Goal: Task Accomplishment & Management: Use online tool/utility

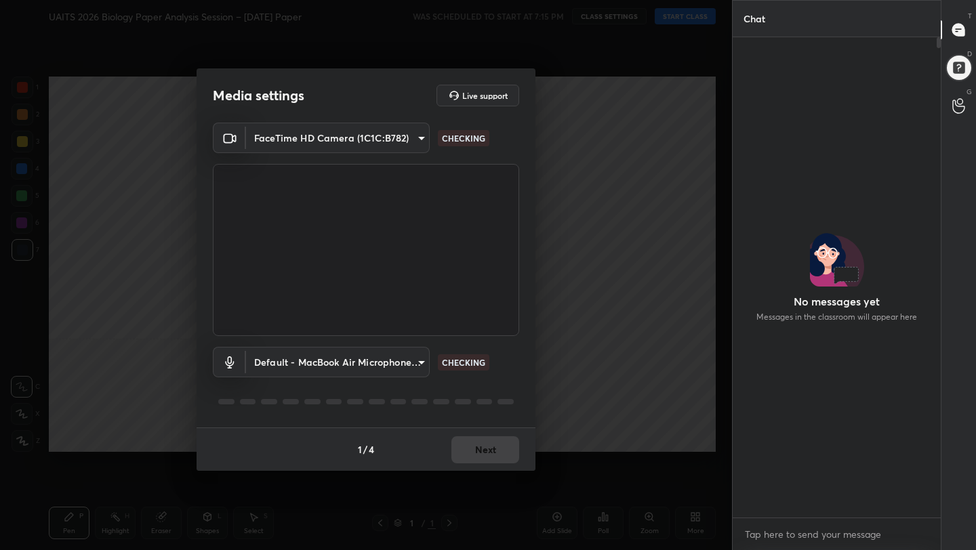
scroll to position [4, 5]
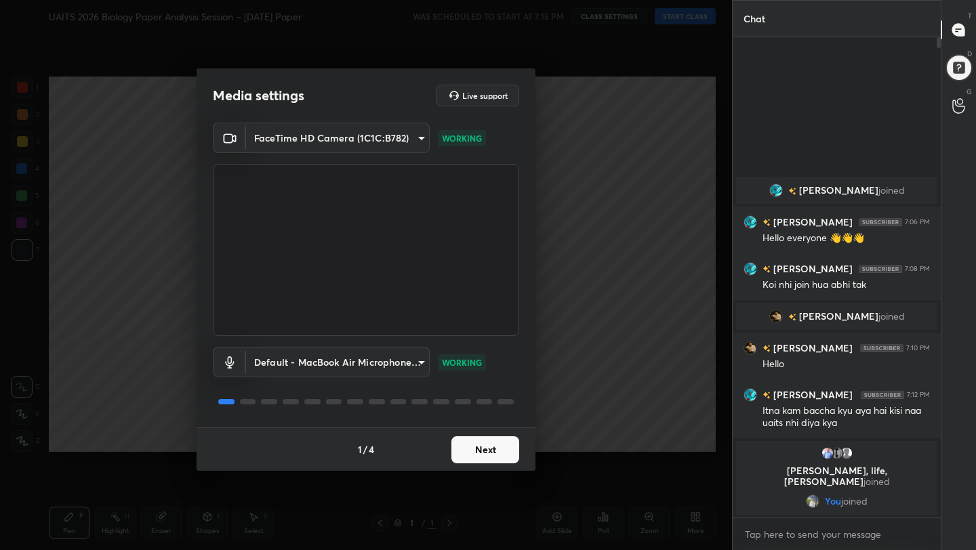
click at [488, 448] on button "Next" at bounding box center [486, 450] width 68 height 27
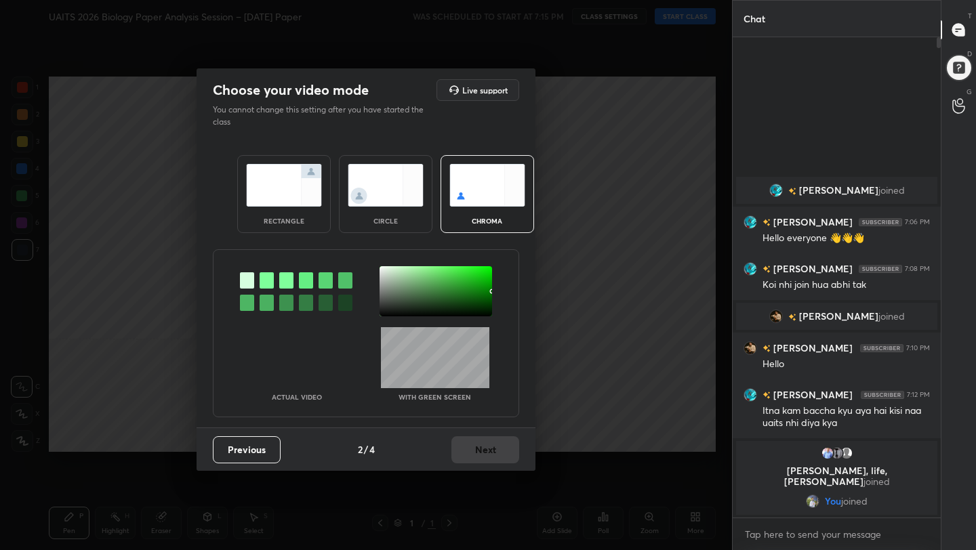
click at [282, 191] on img at bounding box center [284, 185] width 76 height 43
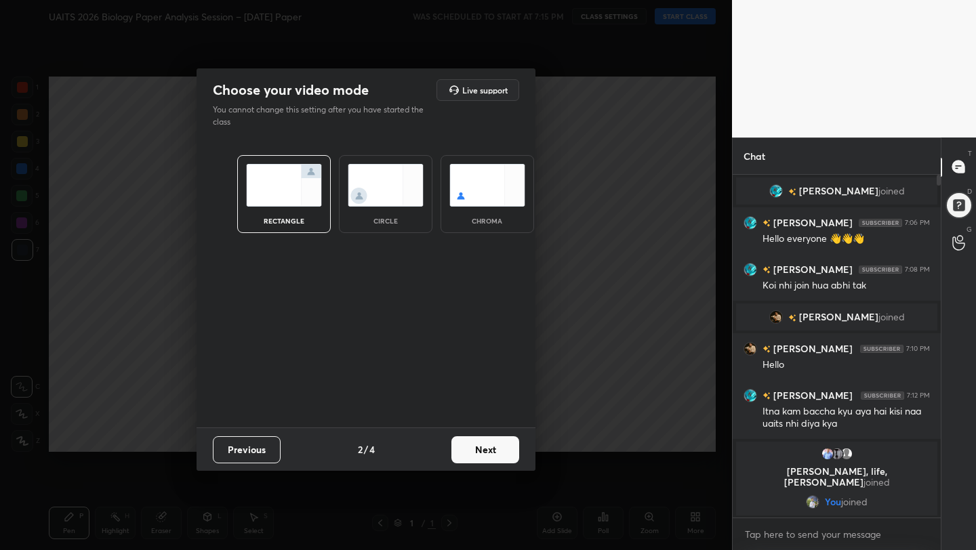
click at [493, 454] on button "Next" at bounding box center [486, 450] width 68 height 27
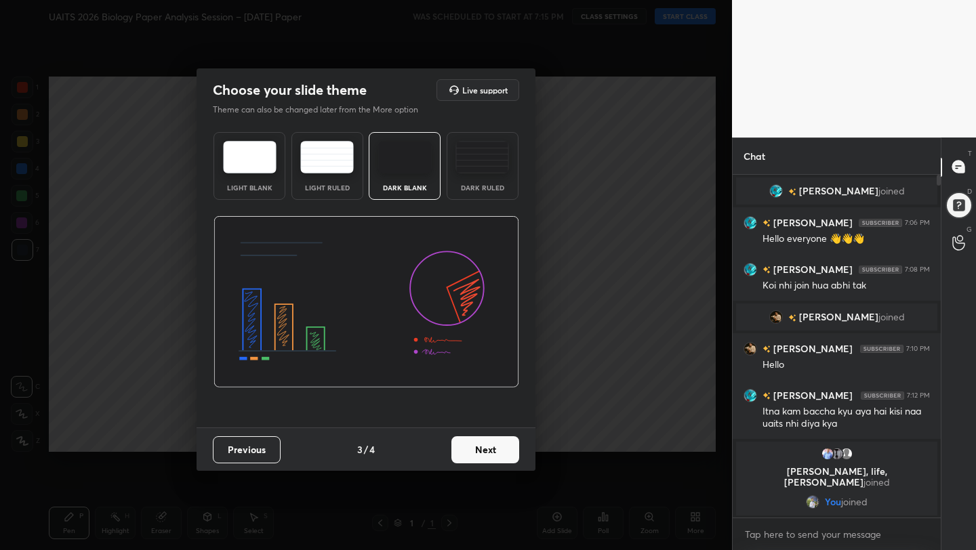
click at [497, 455] on button "Next" at bounding box center [486, 450] width 68 height 27
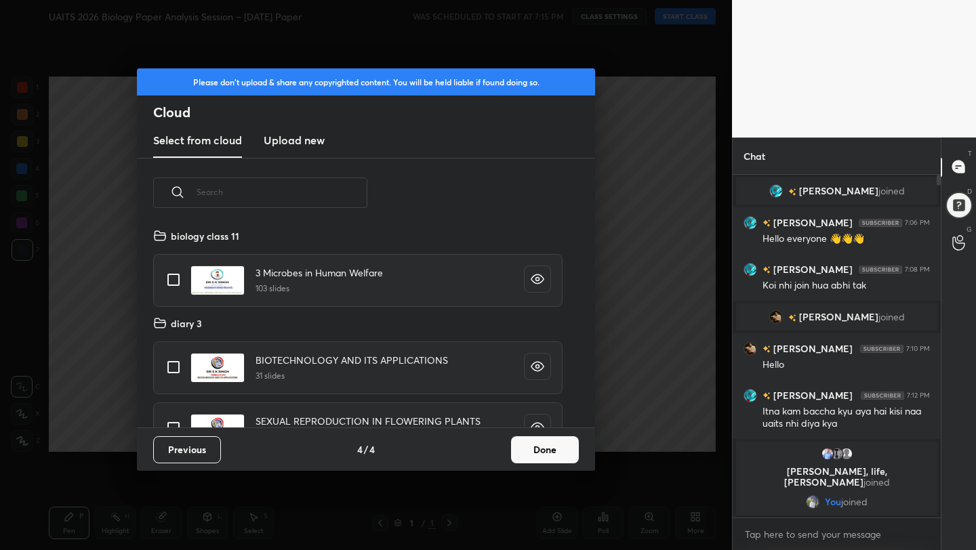
click at [547, 456] on button "Done" at bounding box center [545, 450] width 68 height 27
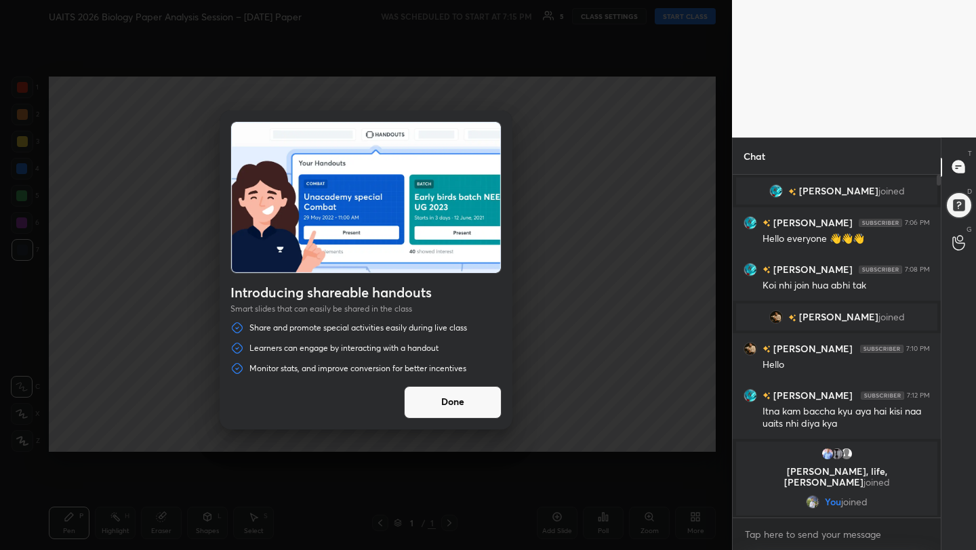
click at [464, 405] on button "Done" at bounding box center [453, 402] width 98 height 33
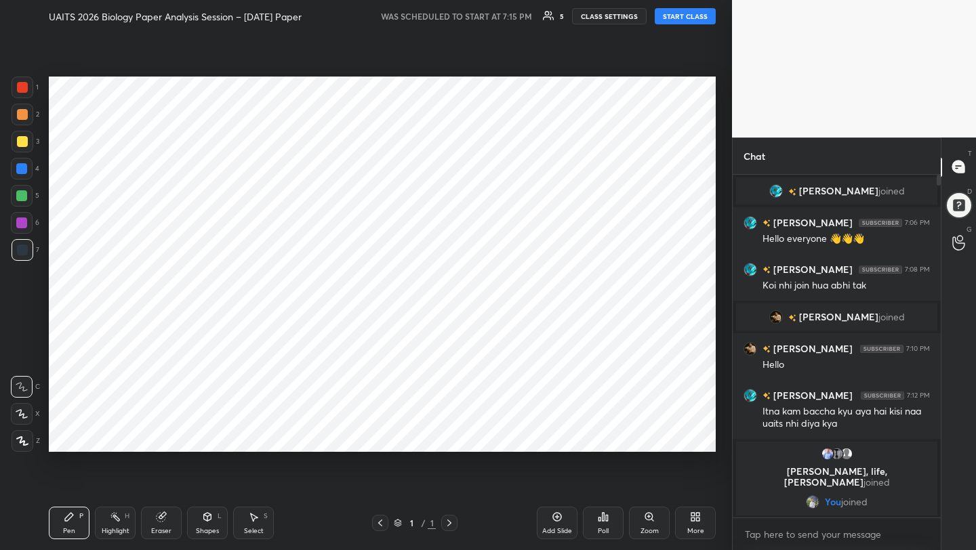
click at [670, 14] on button "START CLASS" at bounding box center [685, 16] width 61 height 16
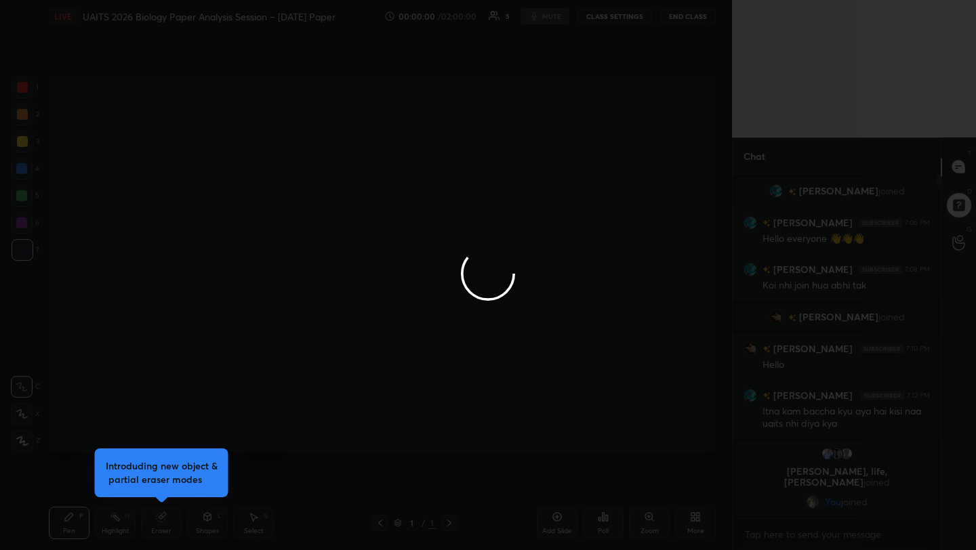
click at [584, 226] on div at bounding box center [488, 275] width 976 height 550
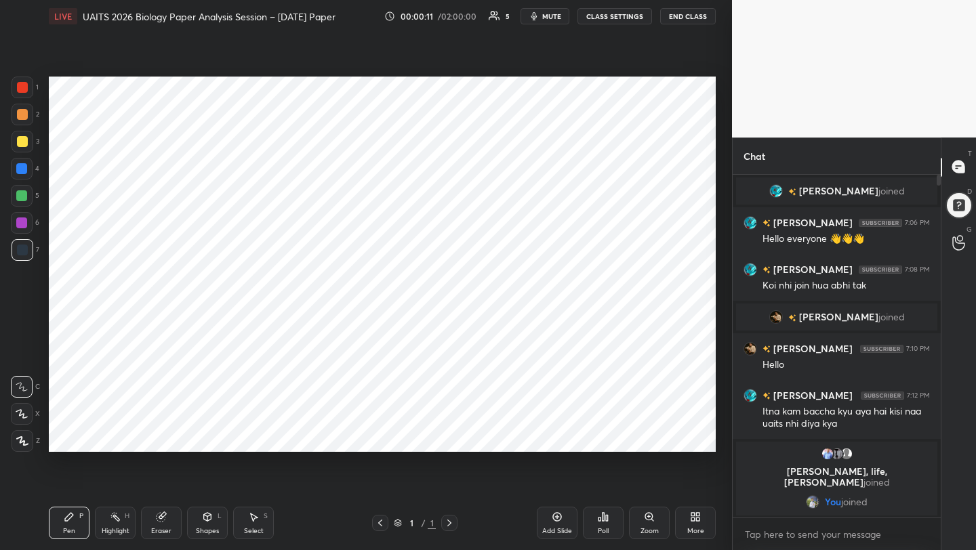
click at [542, 11] on button "mute" at bounding box center [545, 16] width 49 height 16
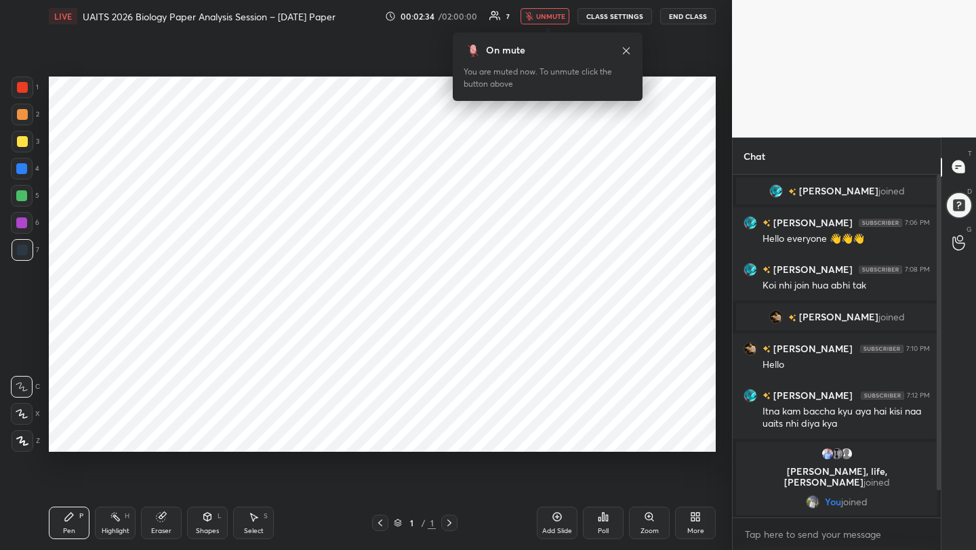
scroll to position [30, 0]
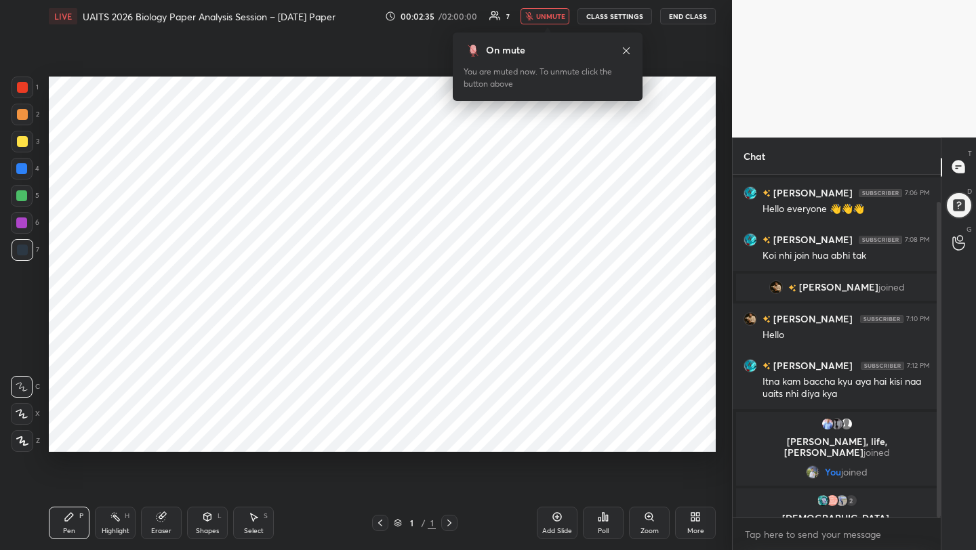
drag, startPoint x: 938, startPoint y: 440, endPoint x: 937, endPoint y: 529, distance: 88.8
click at [938, 529] on div "[PERSON_NAME] joined [PERSON_NAME] 7:06 PM Hello everyone 👋👋👋 [PERSON_NAME] 7:0…" at bounding box center [837, 363] width 208 height 376
drag, startPoint x: 937, startPoint y: 485, endPoint x: 938, endPoint y: 549, distance: 63.7
click at [938, 550] on div "[PERSON_NAME] joined [PERSON_NAME] 7:06 PM Hello everyone 👋👋👋 [PERSON_NAME] 7:0…" at bounding box center [837, 363] width 208 height 376
click at [22, 409] on icon at bounding box center [22, 413] width 12 height 9
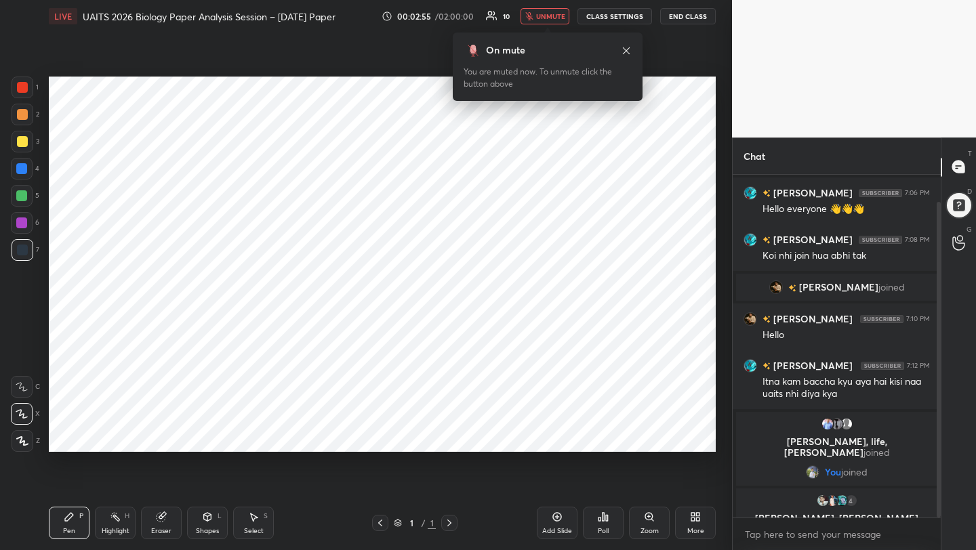
click at [27, 85] on div at bounding box center [22, 87] width 11 height 11
click at [542, 18] on span "unmute" at bounding box center [550, 16] width 29 height 9
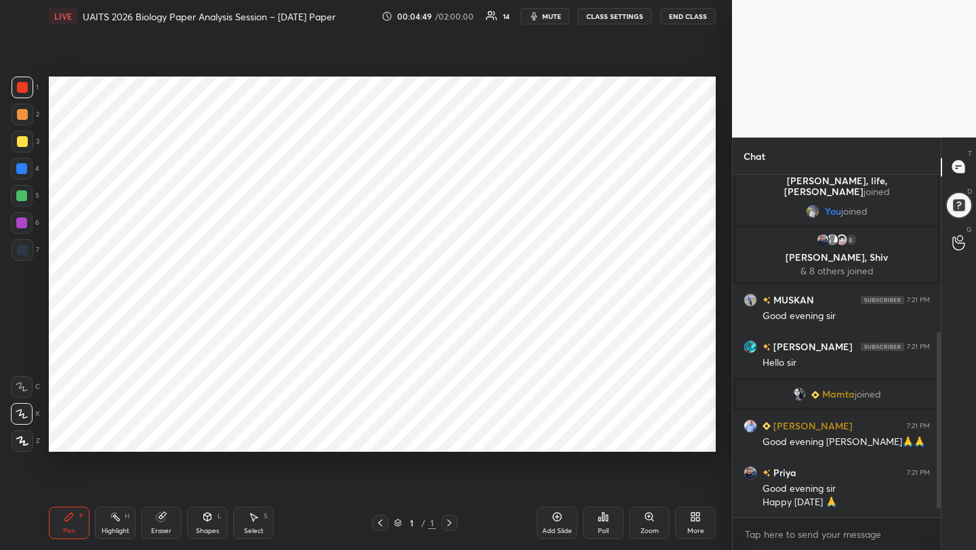
scroll to position [323, 0]
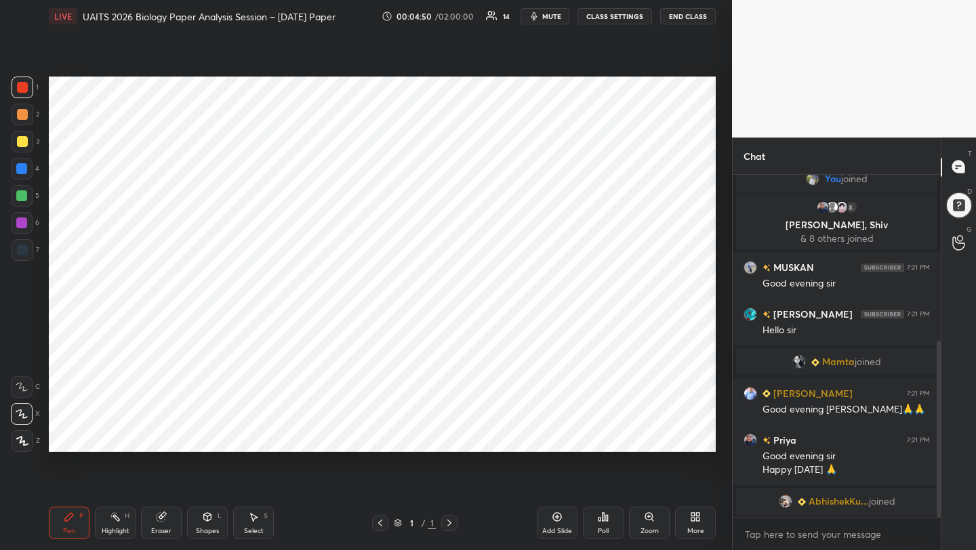
click at [700, 534] on div "More" at bounding box center [695, 531] width 17 height 7
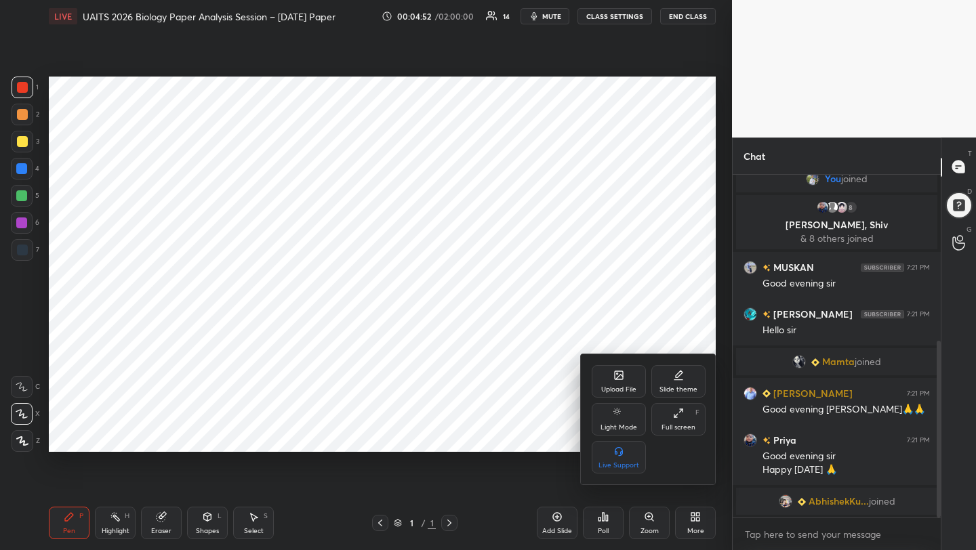
click at [661, 393] on div "Slide theme" at bounding box center [679, 389] width 38 height 7
click at [613, 412] on div "Light Blank" at bounding box center [619, 419] width 54 height 33
click at [605, 373] on div "Slide theme" at bounding box center [649, 374] width 114 height 14
click at [607, 372] on div "Upload File" at bounding box center [619, 381] width 54 height 33
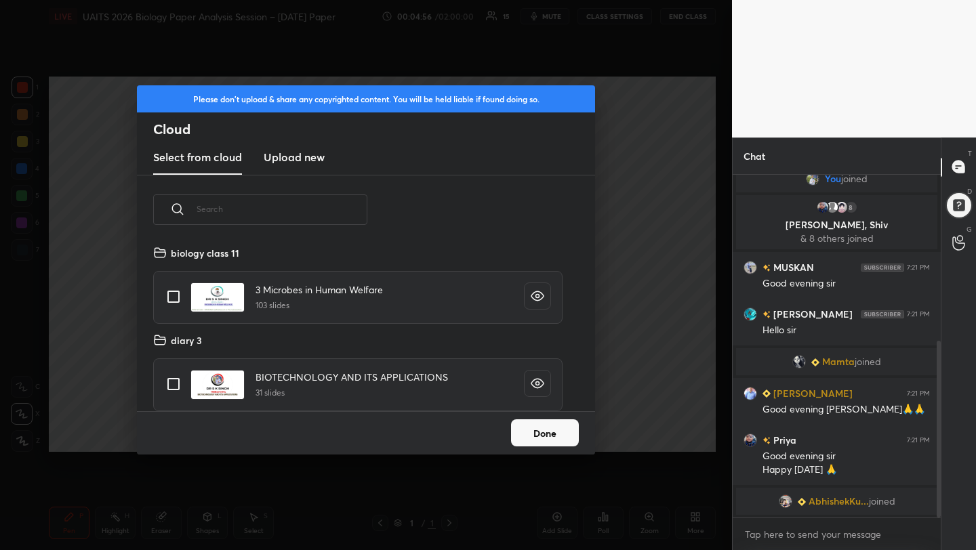
scroll to position [167, 435]
click at [282, 158] on h3 "Upload new" at bounding box center [294, 157] width 61 height 16
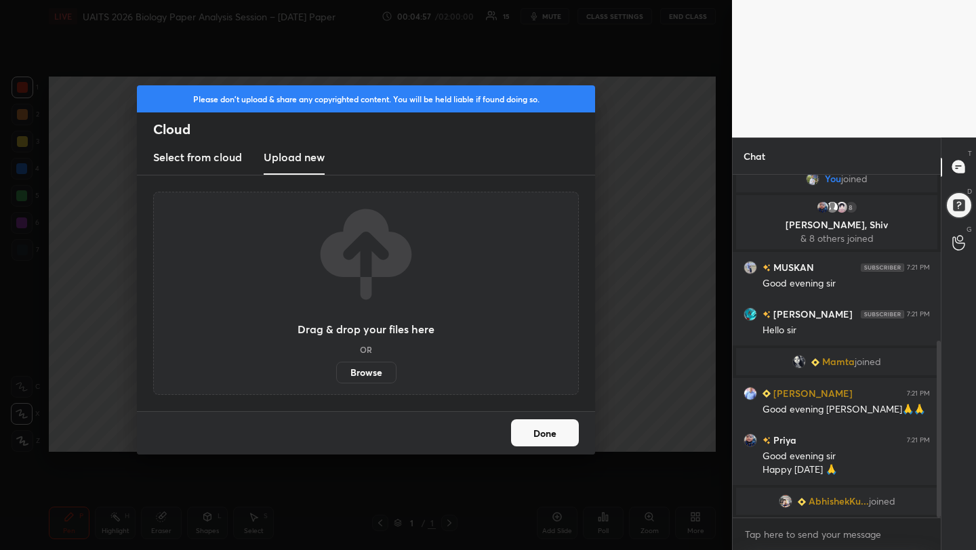
click at [368, 376] on label "Browse" at bounding box center [366, 373] width 60 height 22
click at [336, 376] on input "Browse" at bounding box center [336, 373] width 0 height 22
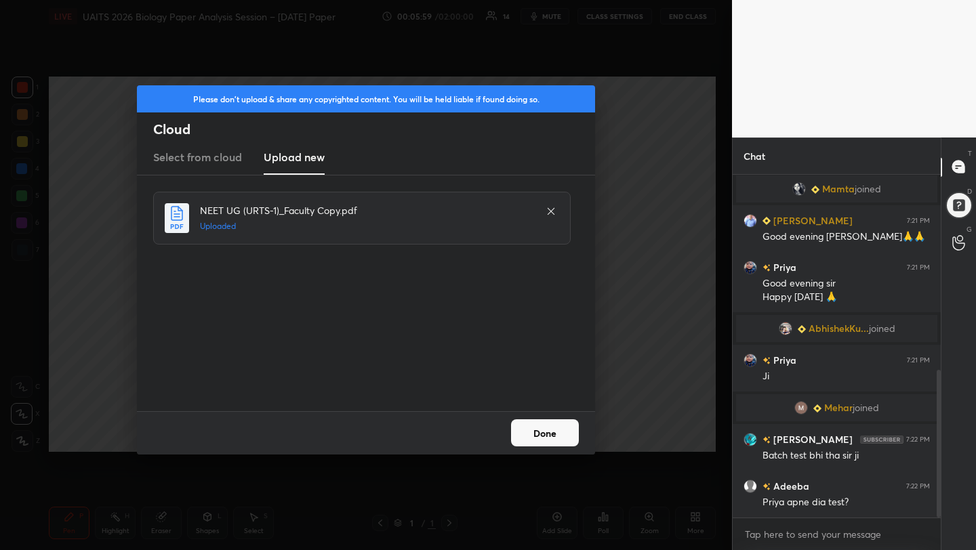
scroll to position [452, 0]
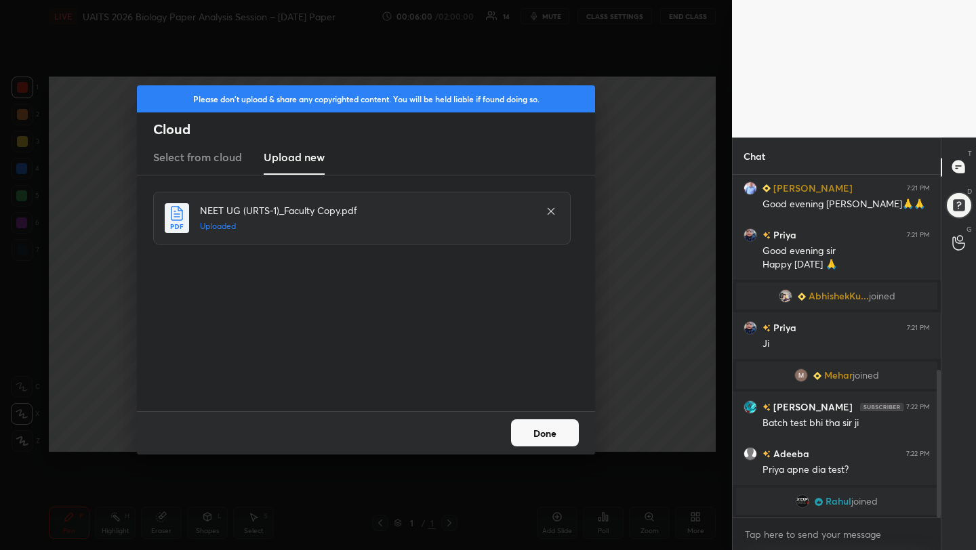
click at [525, 437] on button "Done" at bounding box center [545, 433] width 68 height 27
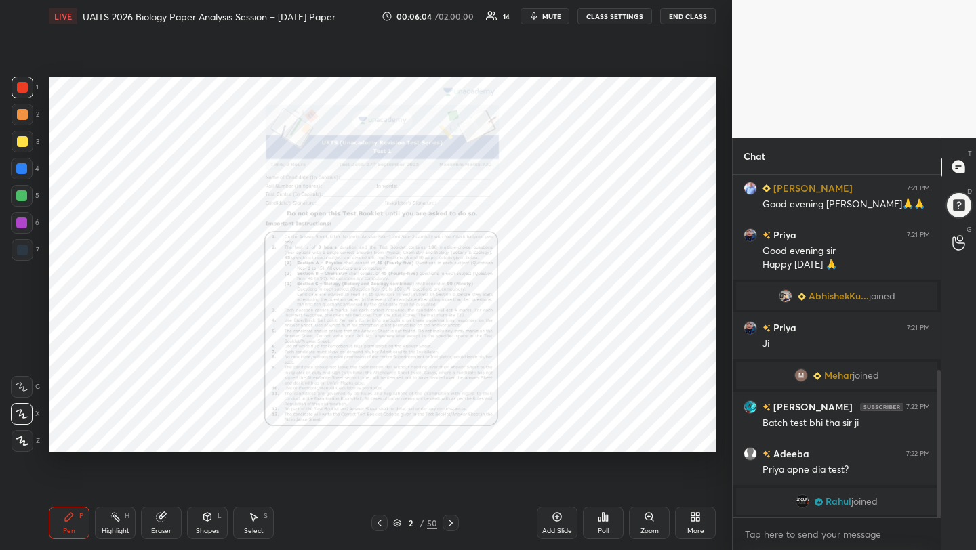
click at [395, 521] on icon at bounding box center [397, 523] width 8 height 8
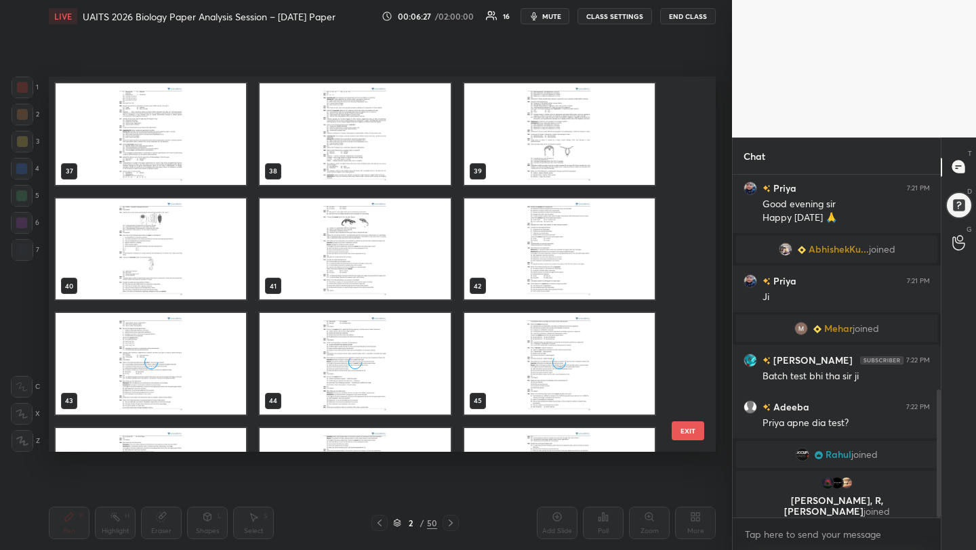
scroll to position [1379, 0]
click at [349, 144] on img "grid" at bounding box center [355, 134] width 191 height 102
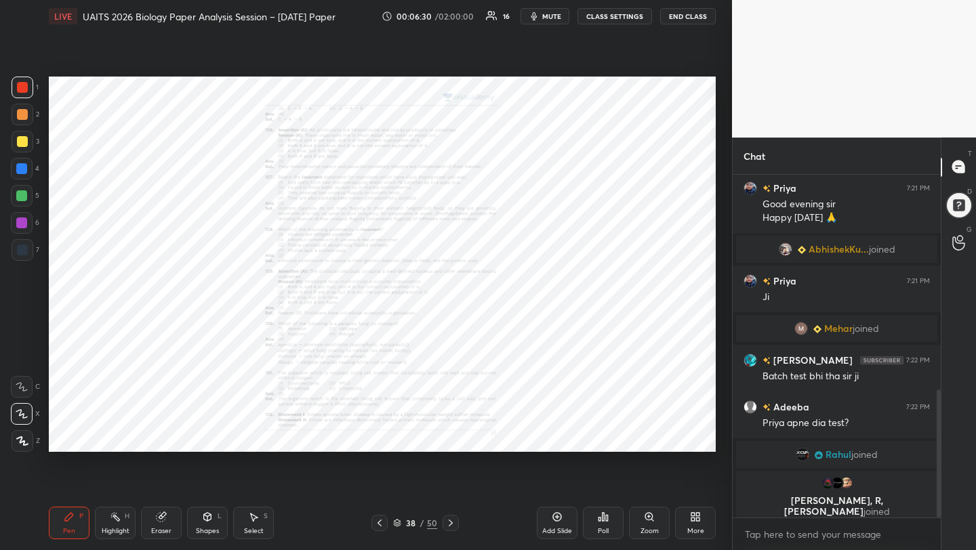
click at [349, 144] on img "grid" at bounding box center [355, 134] width 191 height 102
click at [647, 522] on icon at bounding box center [649, 517] width 11 height 11
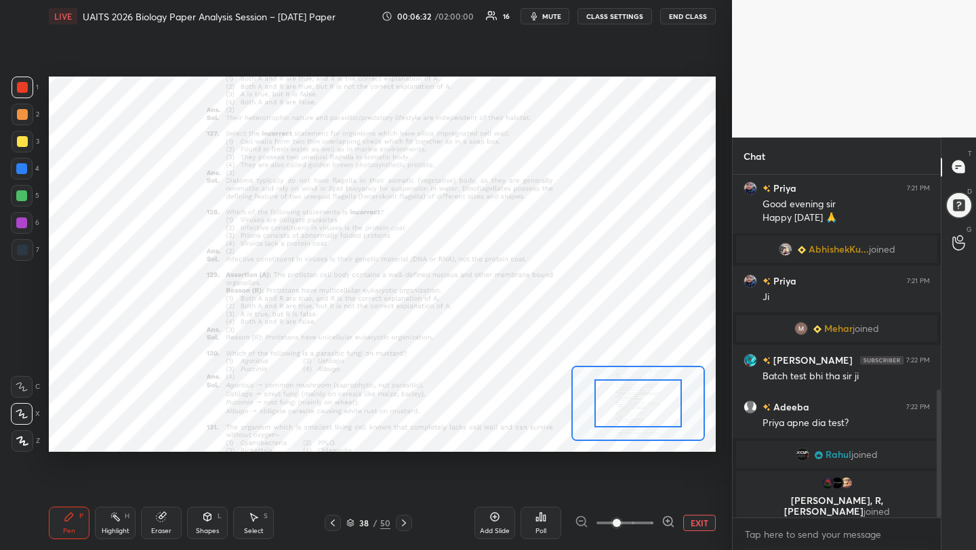
click at [647, 522] on span at bounding box center [625, 523] width 57 height 20
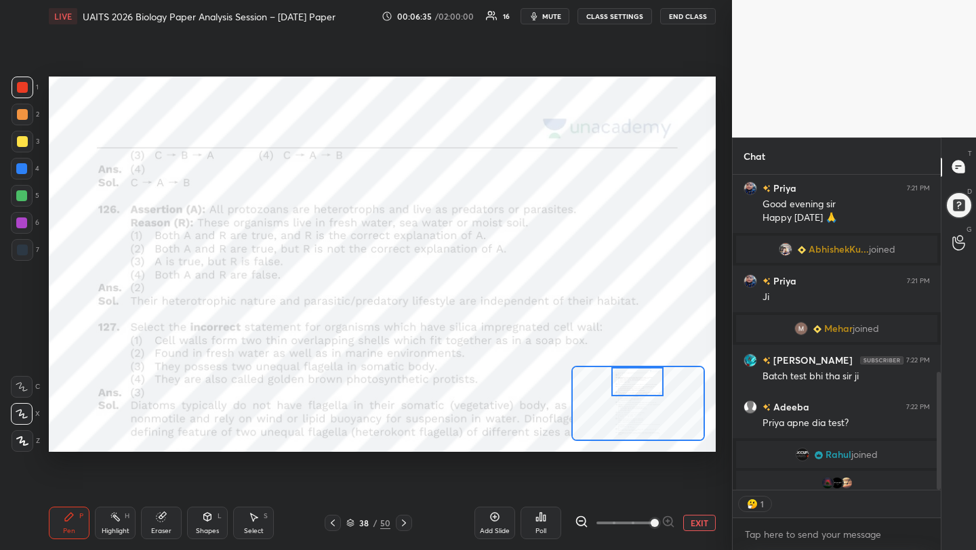
scroll to position [5, 5]
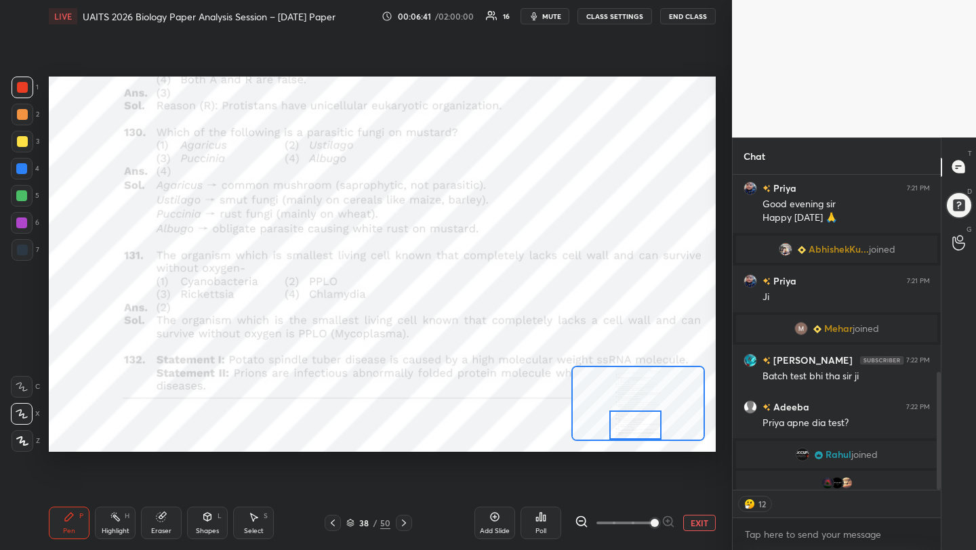
drag, startPoint x: 641, startPoint y: 401, endPoint x: 637, endPoint y: 436, distance: 35.6
click at [637, 437] on div at bounding box center [635, 425] width 52 height 29
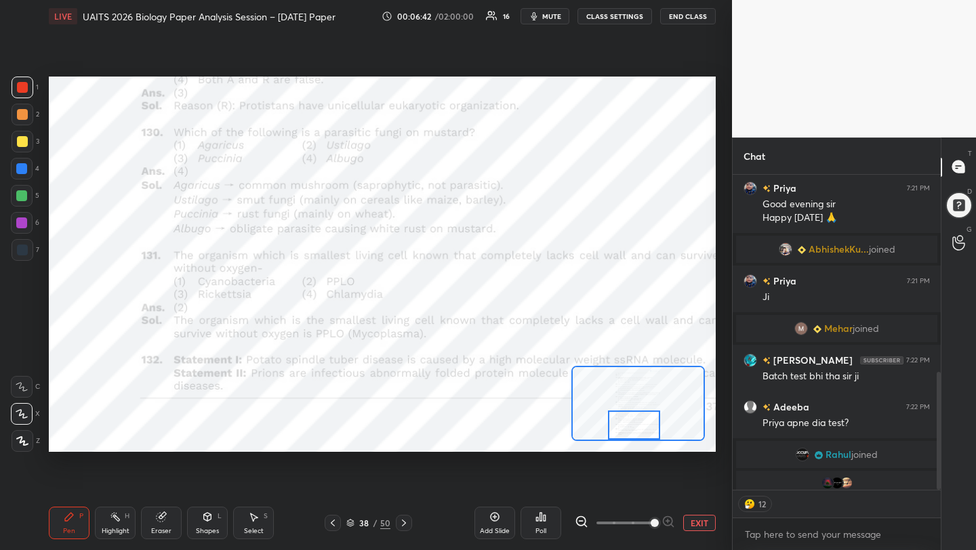
click at [698, 532] on div "Add Slide Poll EXIT" at bounding box center [595, 523] width 241 height 76
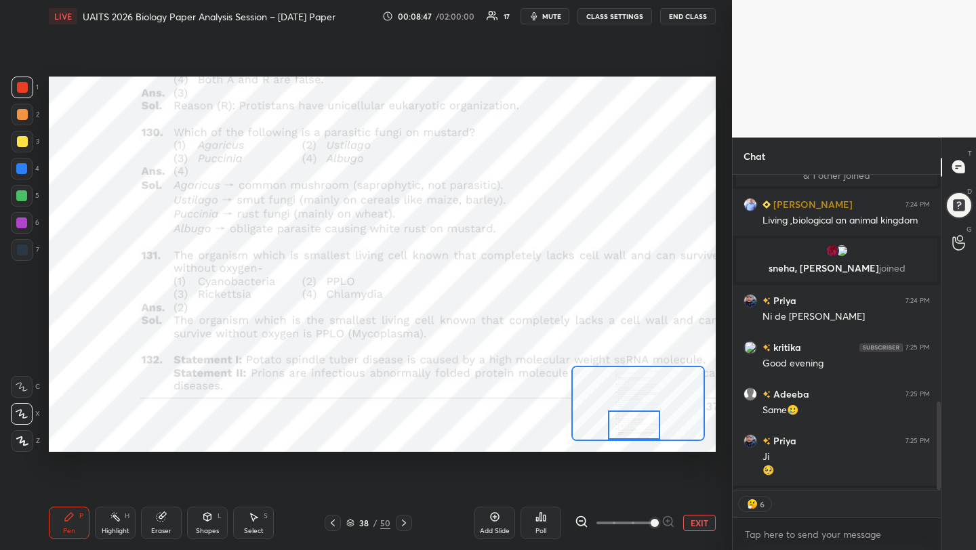
scroll to position [881, 0]
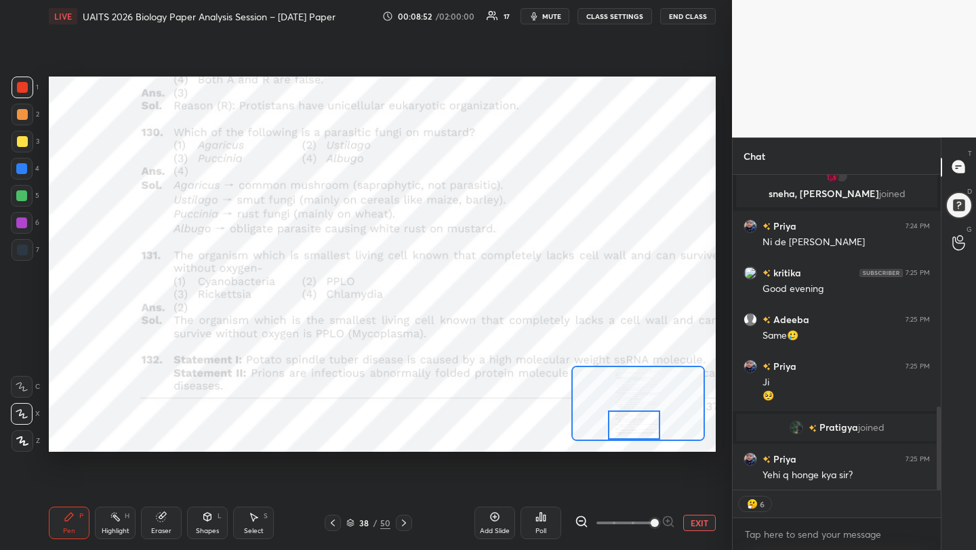
click at [652, 360] on div "Setting up your live class Poll for secs No correct answer Start poll" at bounding box center [382, 265] width 667 height 376
click at [649, 378] on div "Setting up your live class Poll for secs No correct answer Start poll" at bounding box center [382, 265] width 667 height 376
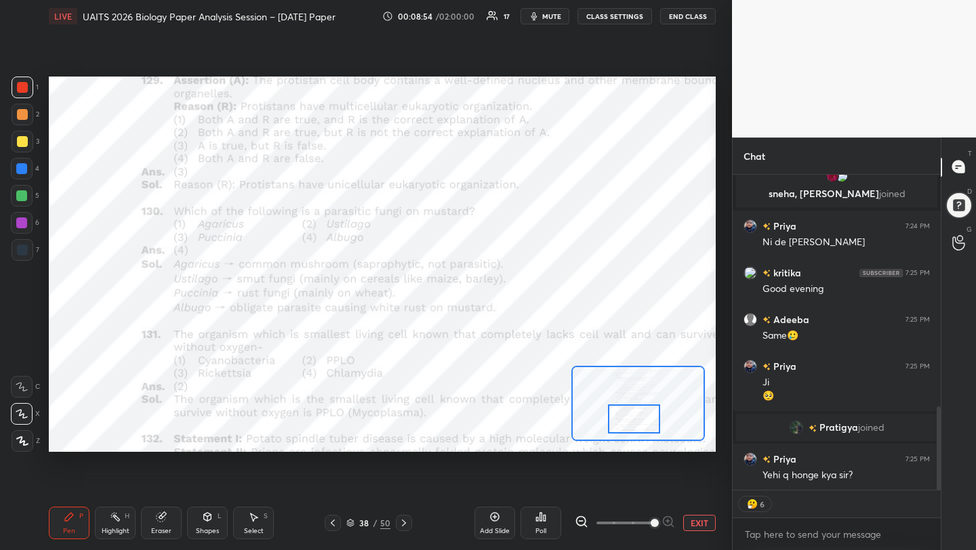
drag, startPoint x: 635, startPoint y: 427, endPoint x: 635, endPoint y: 418, distance: 9.5
click at [635, 418] on div at bounding box center [634, 419] width 52 height 29
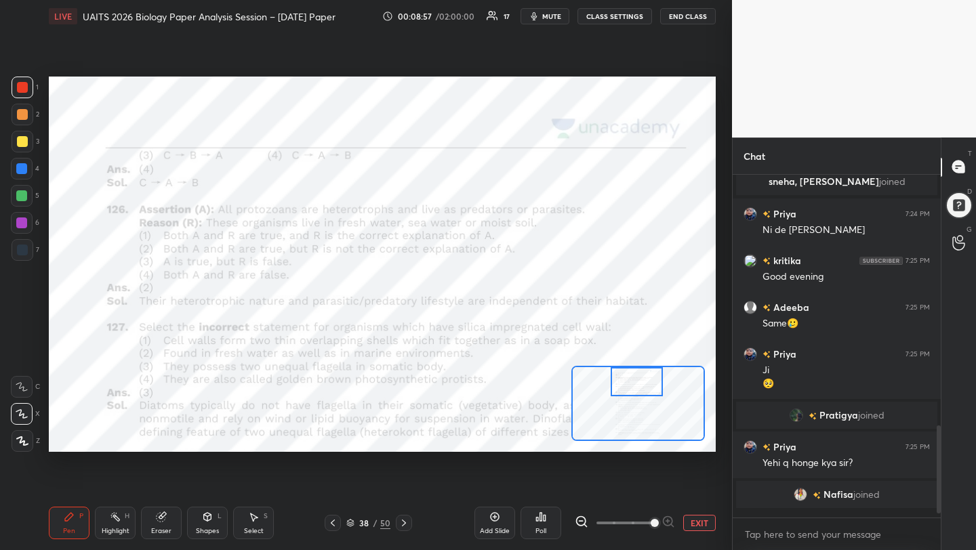
scroll to position [885, 0]
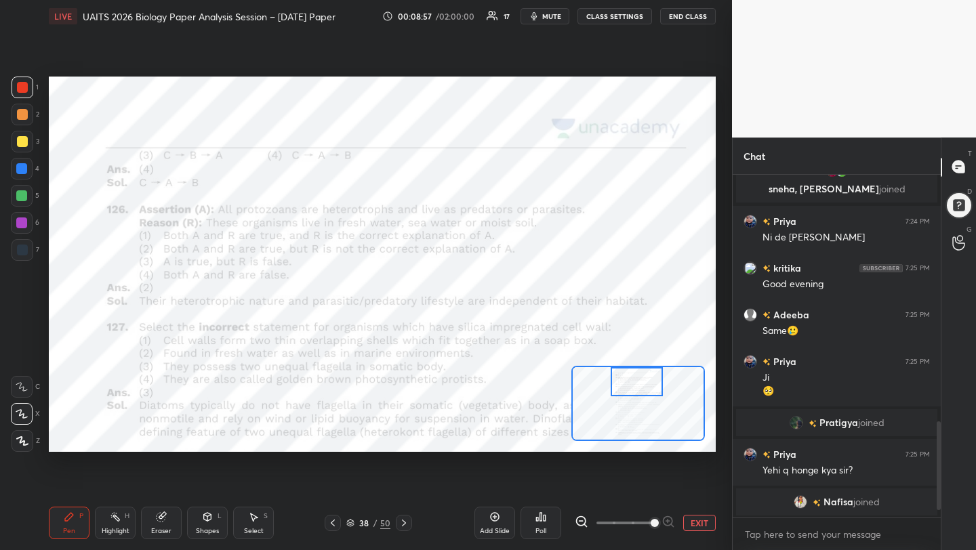
drag, startPoint x: 635, startPoint y: 417, endPoint x: 637, endPoint y: 376, distance: 41.4
click at [637, 376] on div at bounding box center [637, 381] width 52 height 29
click at [330, 523] on icon at bounding box center [332, 523] width 11 height 11
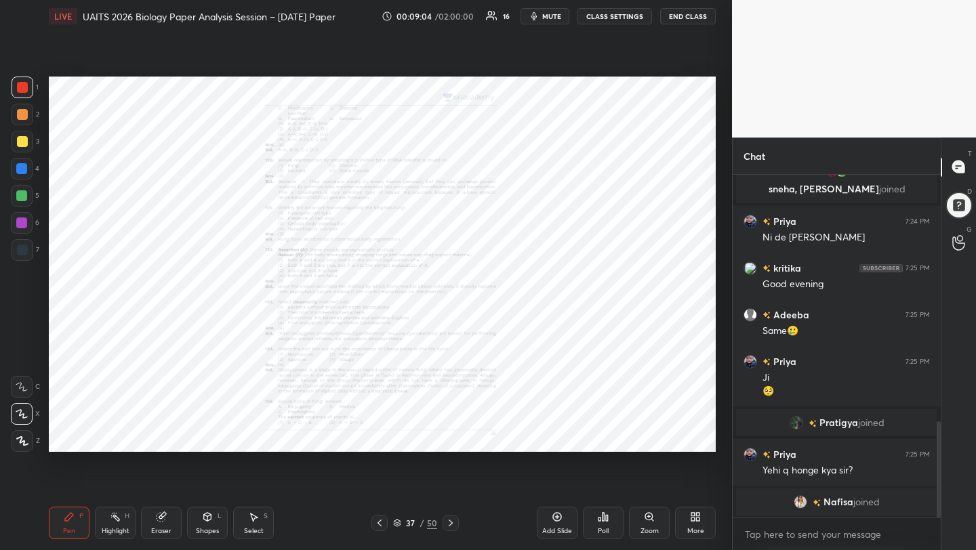
click at [331, 527] on div "37 / 50" at bounding box center [415, 523] width 244 height 16
click at [380, 523] on icon at bounding box center [379, 523] width 11 height 11
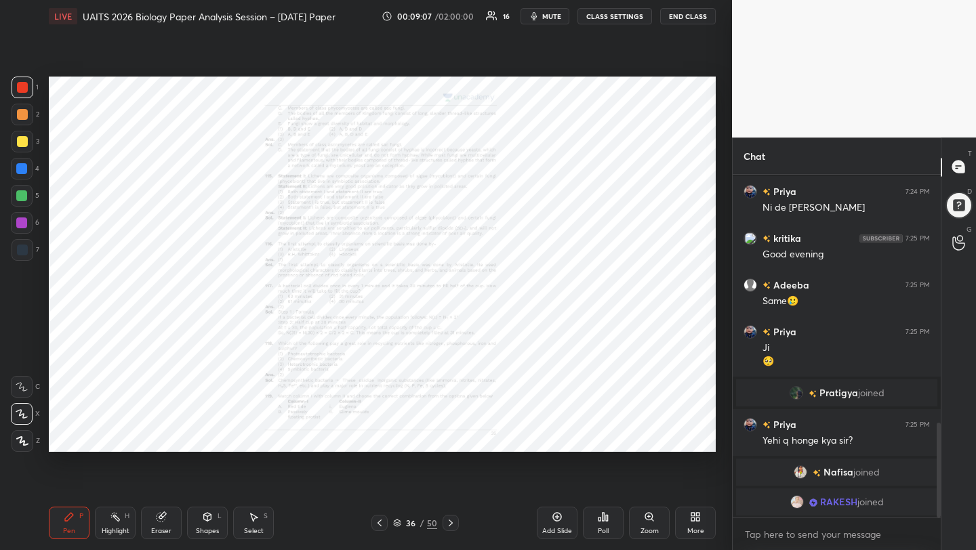
click at [381, 522] on icon at bounding box center [379, 523] width 11 height 11
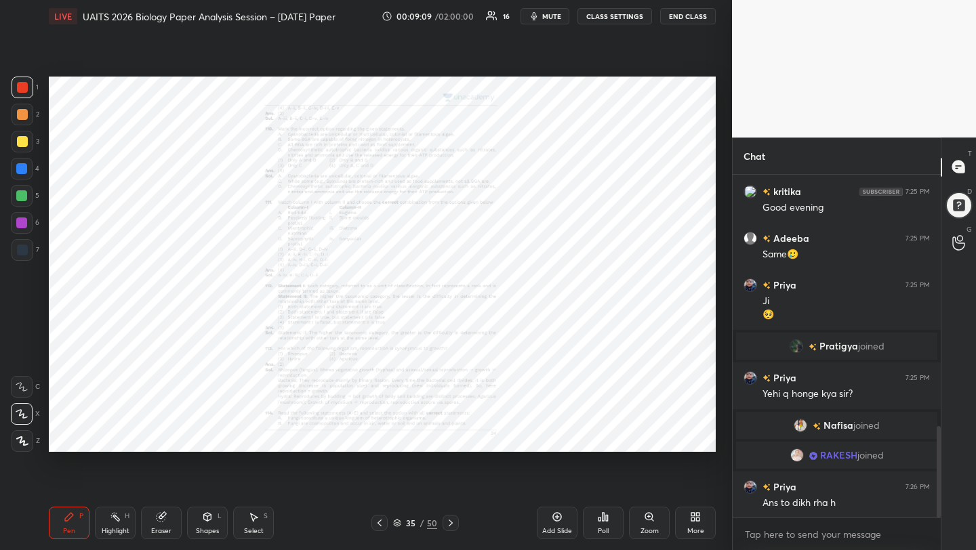
click at [381, 522] on icon at bounding box center [379, 523] width 11 height 11
click at [380, 523] on icon at bounding box center [379, 523] width 11 height 11
click at [381, 523] on icon at bounding box center [379, 523] width 11 height 11
click at [645, 519] on icon at bounding box center [649, 517] width 11 height 11
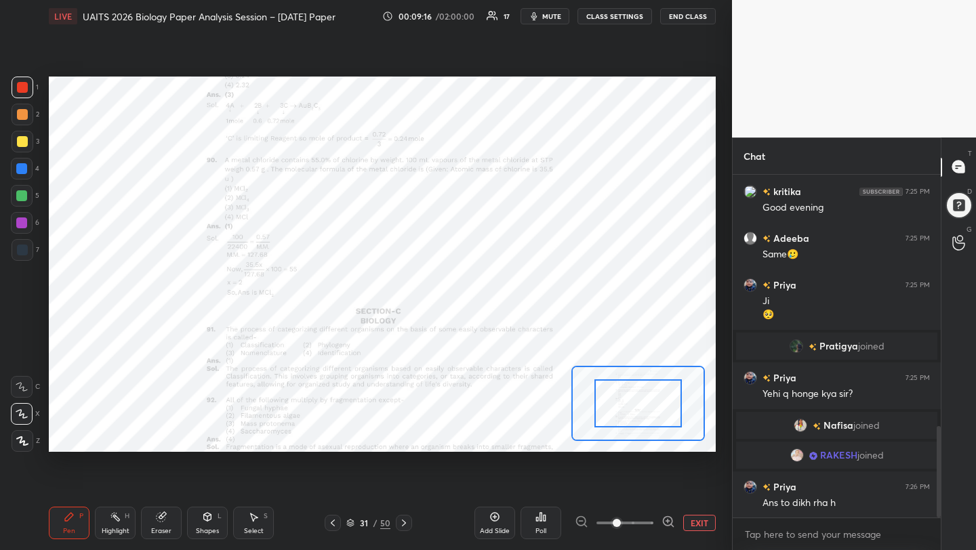
click at [645, 519] on span at bounding box center [625, 523] width 57 height 20
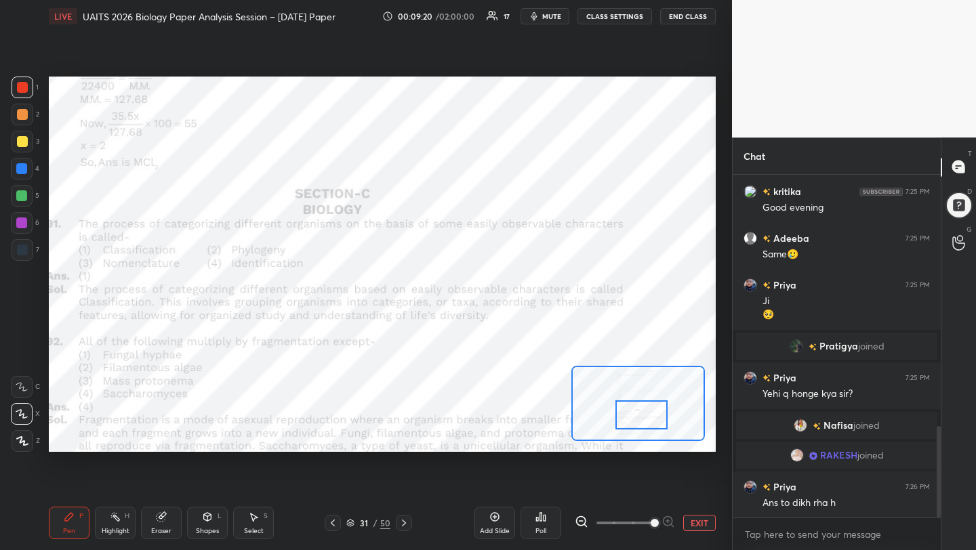
drag, startPoint x: 637, startPoint y: 401, endPoint x: 641, endPoint y: 414, distance: 12.9
click at [641, 414] on div at bounding box center [642, 415] width 52 height 29
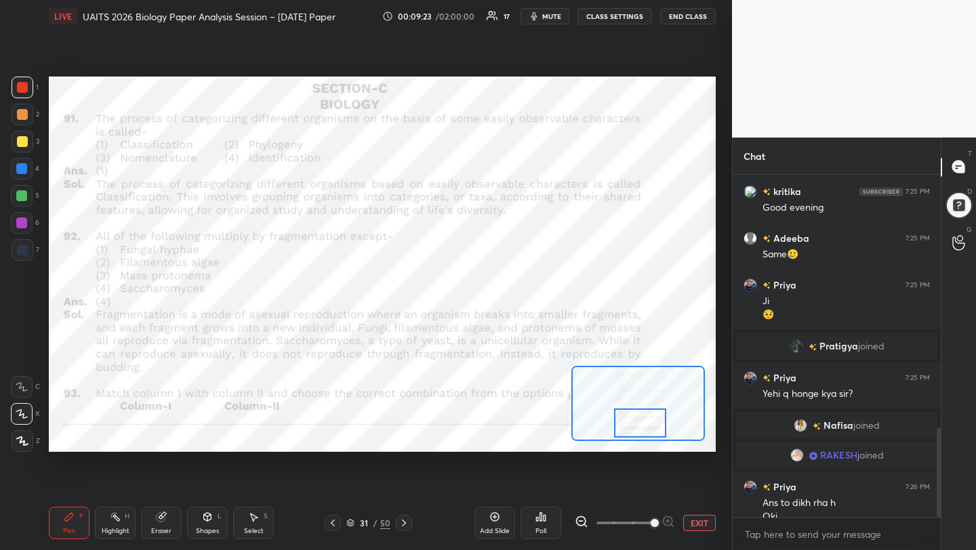
scroll to position [964, 0]
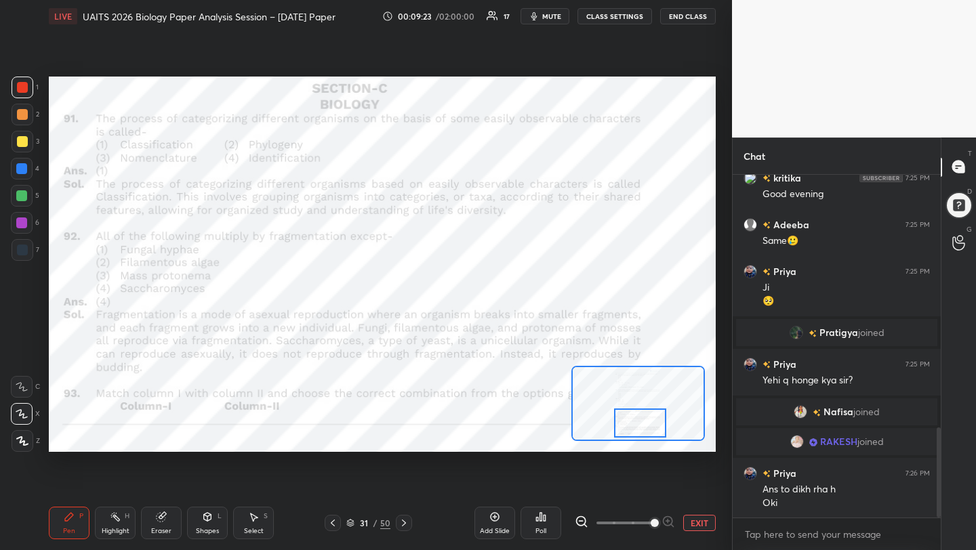
click at [635, 423] on div at bounding box center [640, 423] width 52 height 29
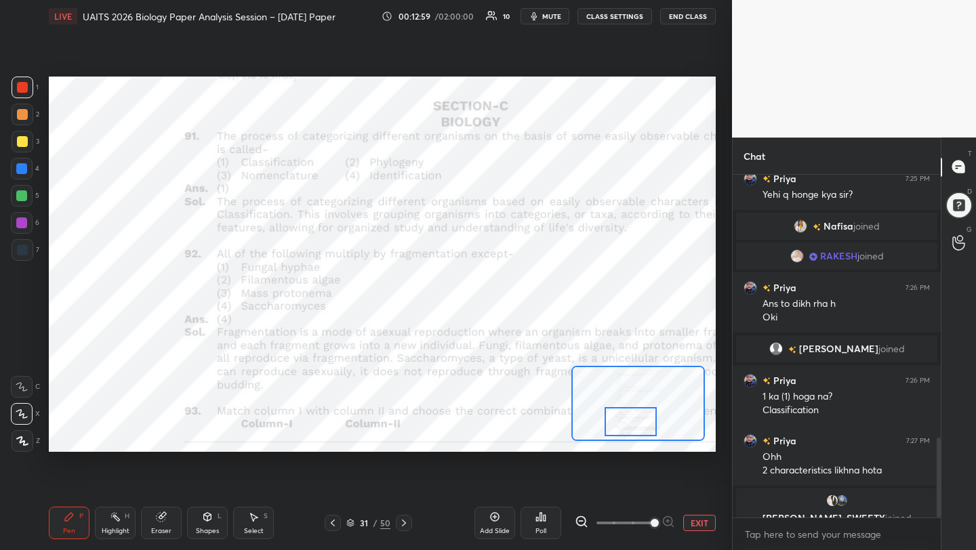
scroll to position [1127, 0]
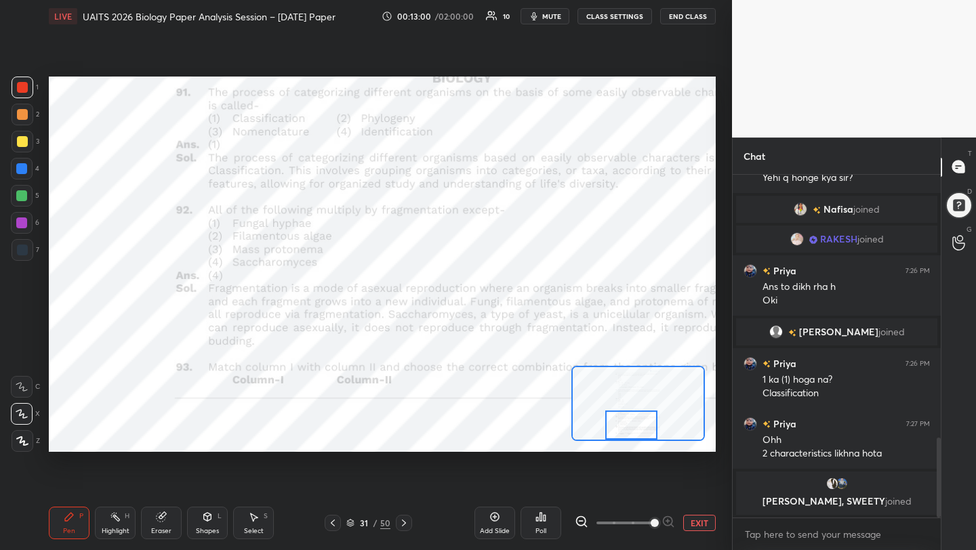
drag, startPoint x: 637, startPoint y: 418, endPoint x: 628, endPoint y: 433, distance: 18.3
click at [628, 435] on div at bounding box center [631, 425] width 52 height 29
click at [404, 521] on icon at bounding box center [404, 523] width 11 height 11
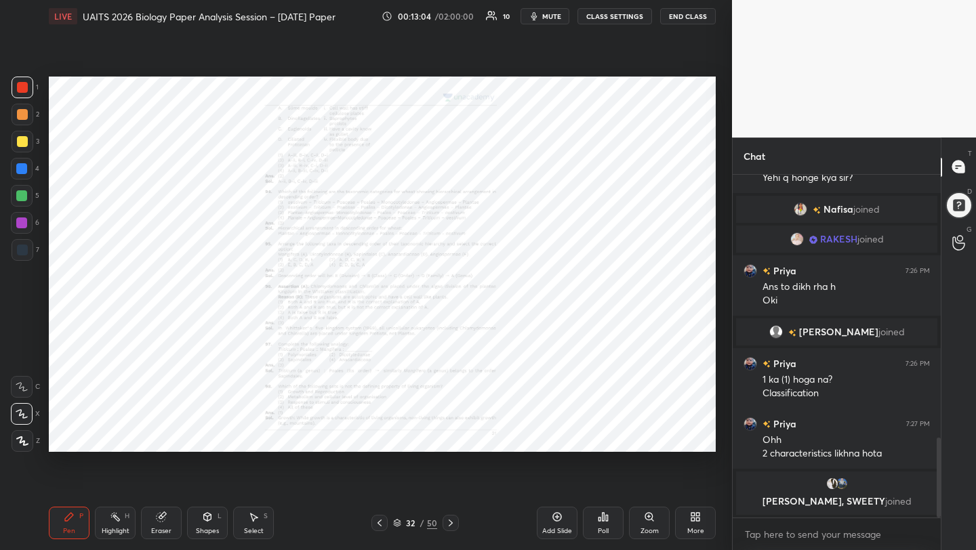
click at [641, 523] on div "Zoom" at bounding box center [649, 523] width 41 height 33
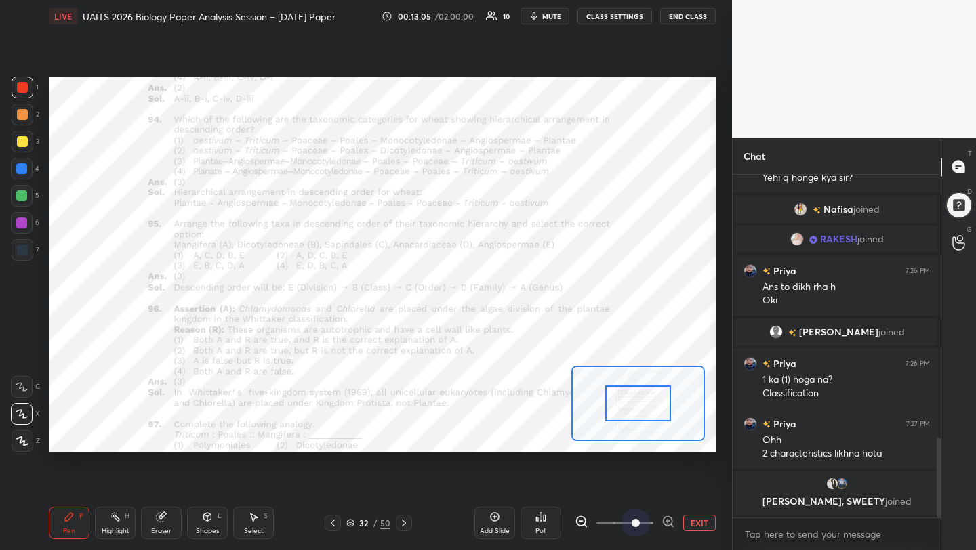
click at [641, 523] on span at bounding box center [625, 523] width 57 height 20
click at [640, 523] on span at bounding box center [636, 523] width 8 height 8
click at [666, 519] on icon at bounding box center [669, 522] width 14 height 14
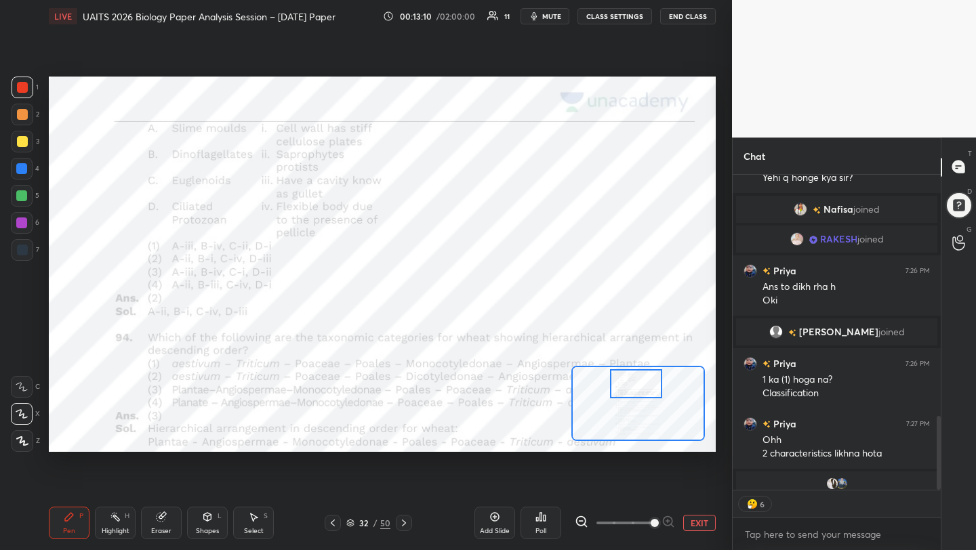
drag, startPoint x: 637, startPoint y: 409, endPoint x: 635, endPoint y: 388, distance: 20.4
click at [635, 388] on div at bounding box center [636, 383] width 52 height 29
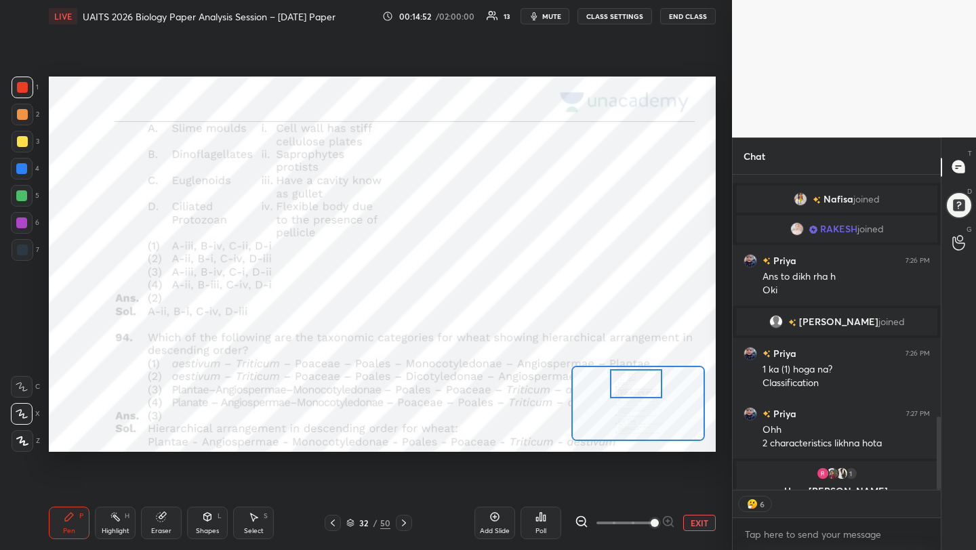
click at [554, 12] on span "mute" at bounding box center [551, 16] width 19 height 9
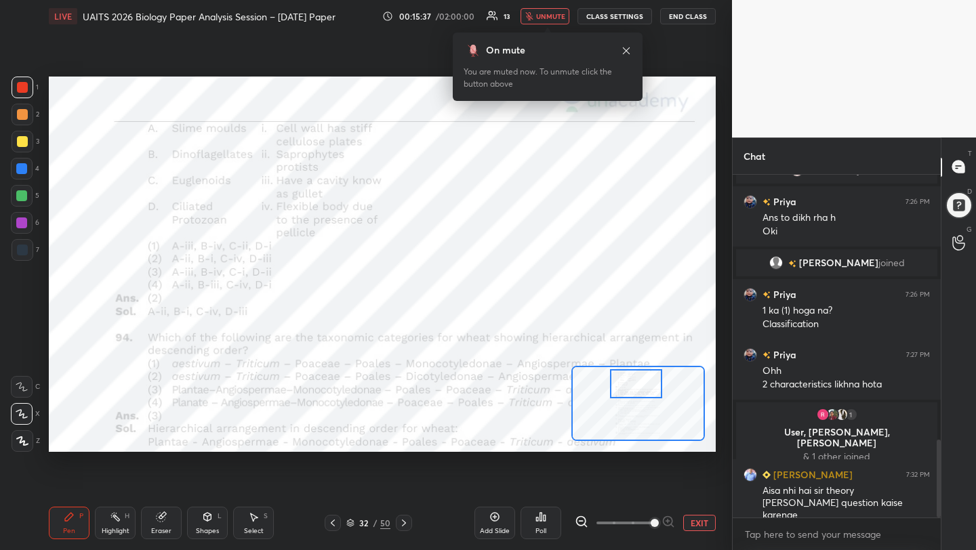
scroll to position [1206, 0]
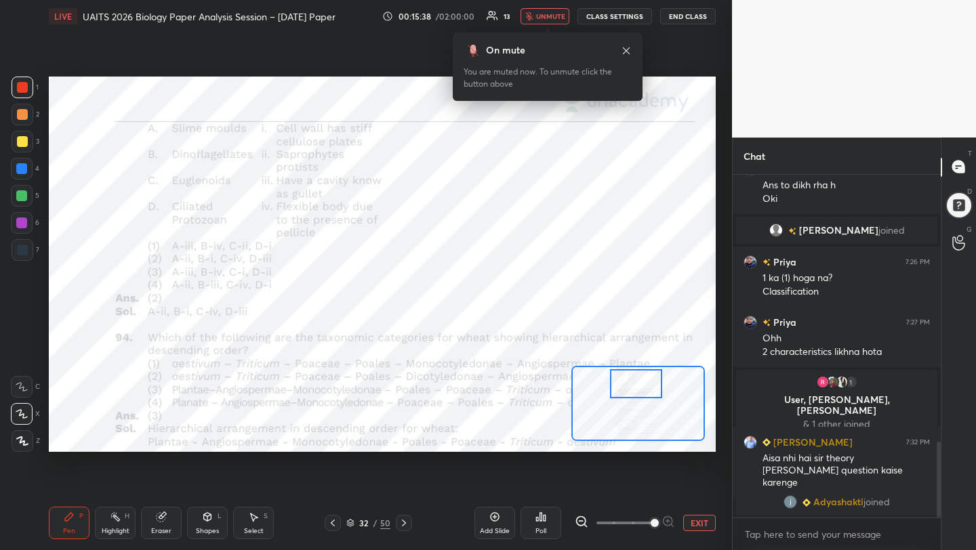
click at [557, 17] on span "unmute" at bounding box center [550, 16] width 29 height 9
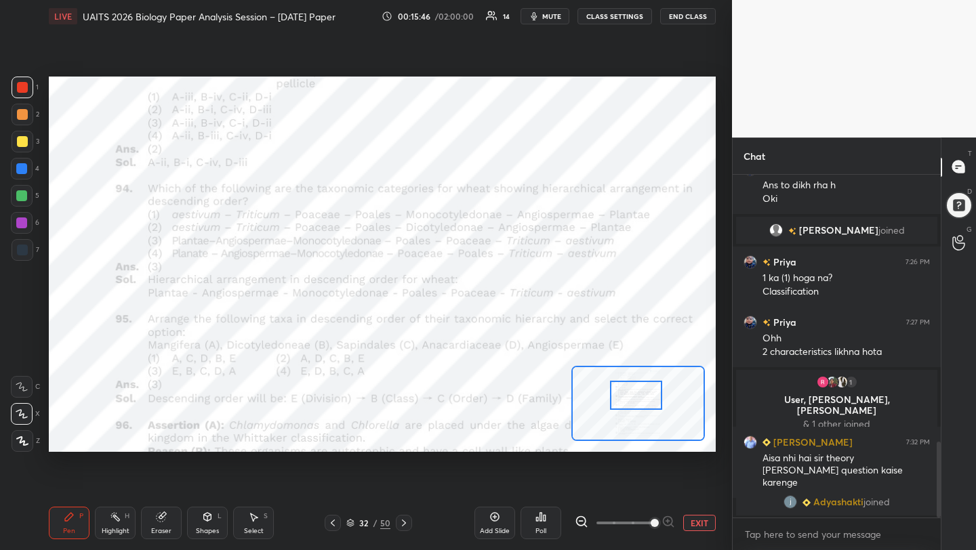
drag, startPoint x: 628, startPoint y: 386, endPoint x: 628, endPoint y: 398, distance: 12.2
click at [628, 398] on div at bounding box center [636, 395] width 52 height 29
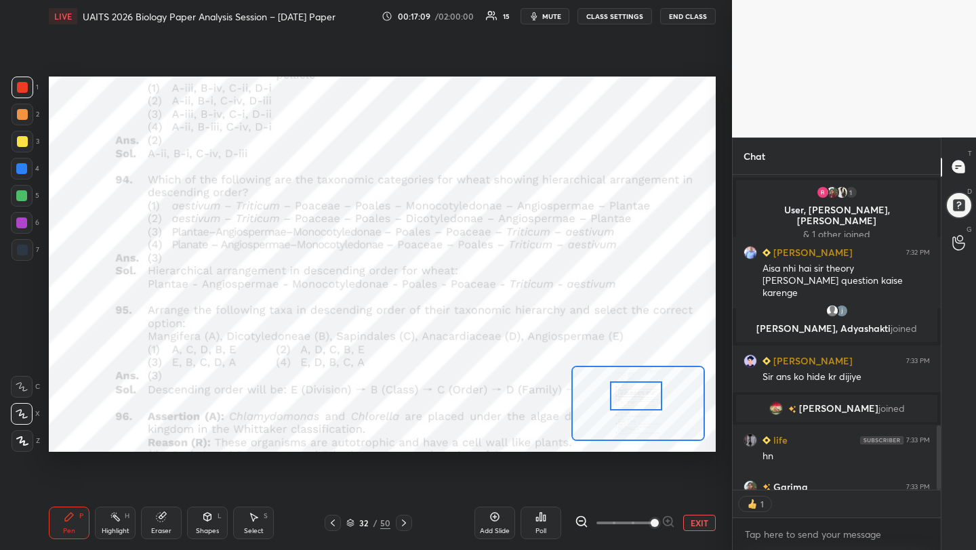
scroll to position [5, 5]
click at [546, 14] on span "mute" at bounding box center [551, 16] width 19 height 9
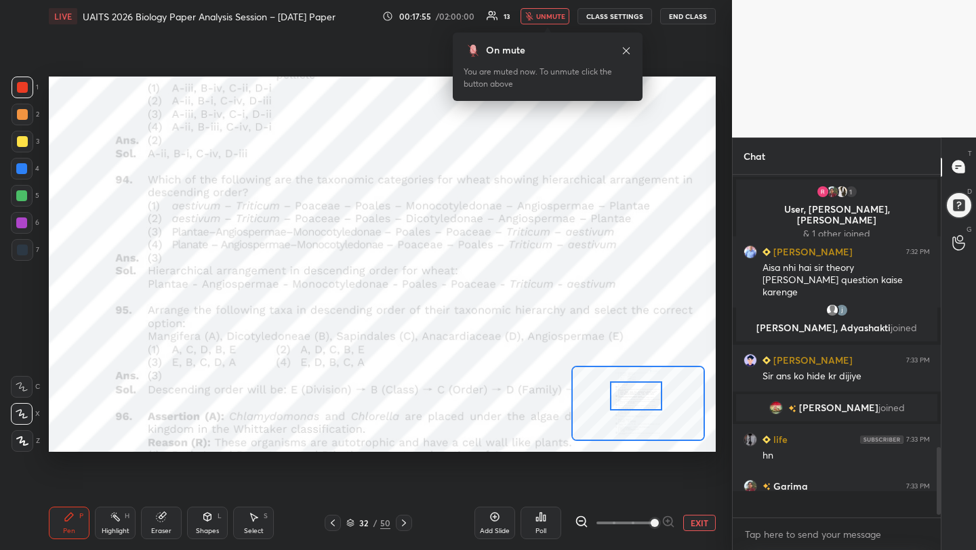
scroll to position [1333, 0]
click at [543, 15] on span "unmute" at bounding box center [550, 16] width 29 height 9
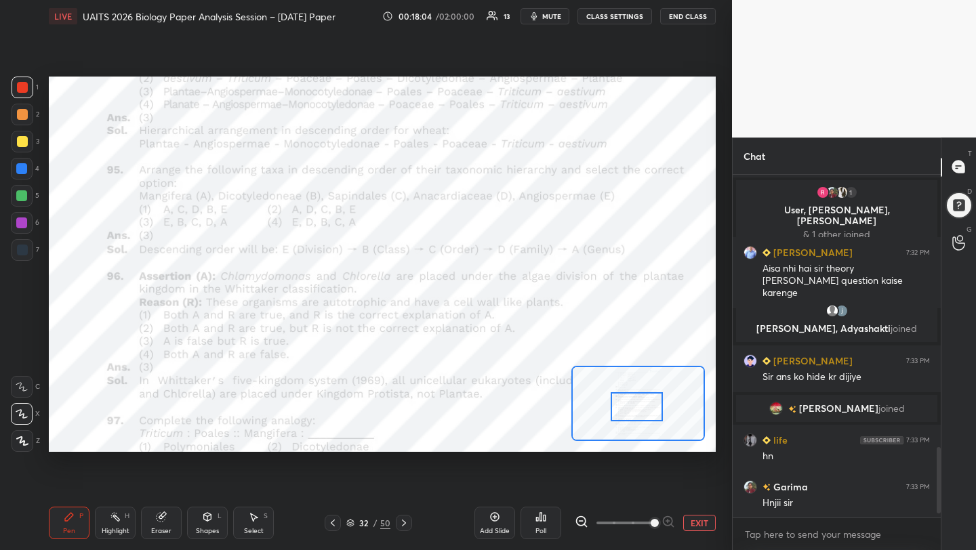
drag, startPoint x: 628, startPoint y: 395, endPoint x: 628, endPoint y: 406, distance: 10.9
click at [628, 406] on div at bounding box center [637, 407] width 52 height 29
click at [555, 16] on span "mute" at bounding box center [551, 16] width 19 height 9
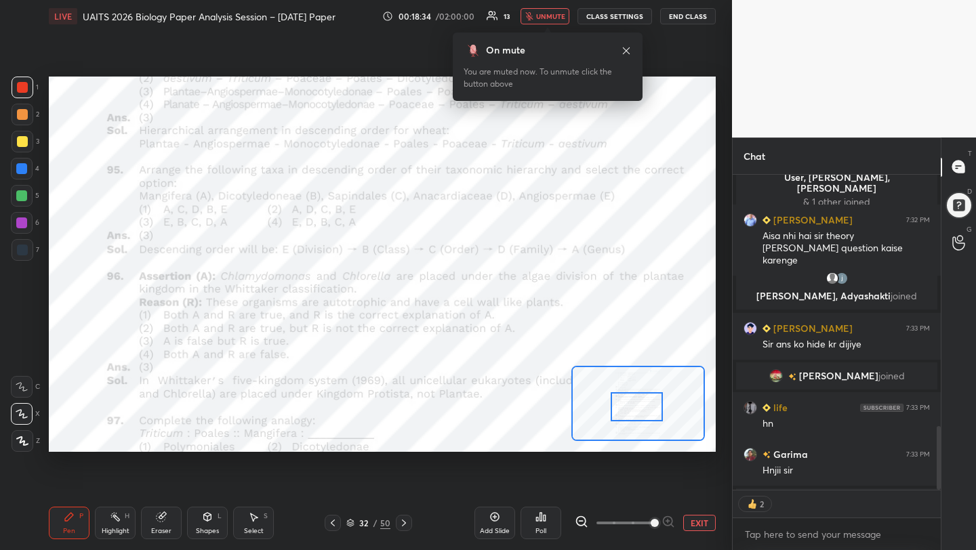
scroll to position [1410, 0]
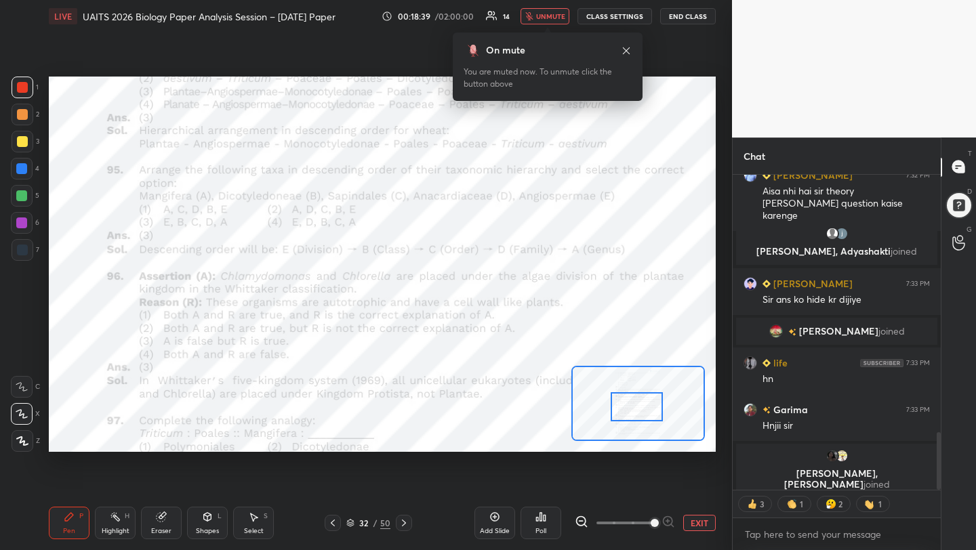
click at [555, 16] on span "unmute" at bounding box center [550, 16] width 29 height 9
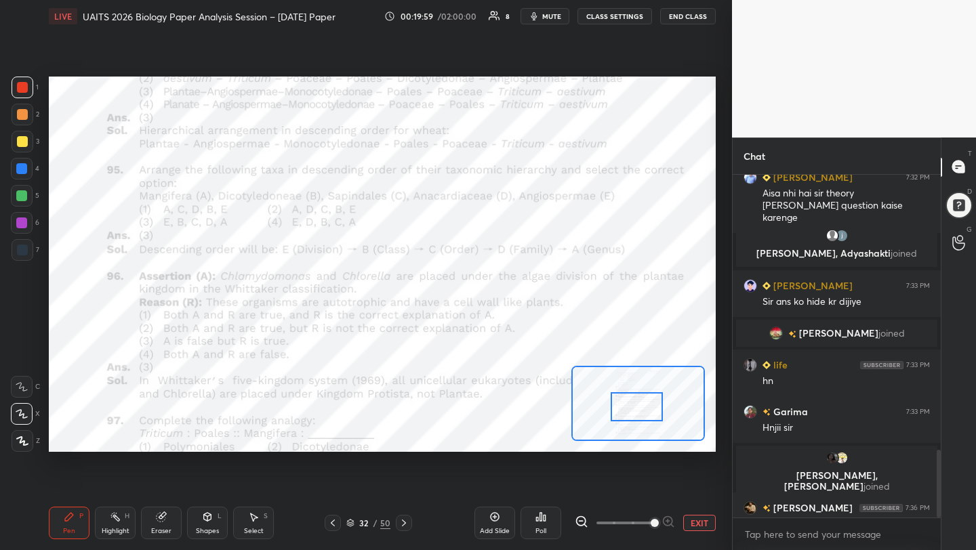
scroll to position [1403, 0]
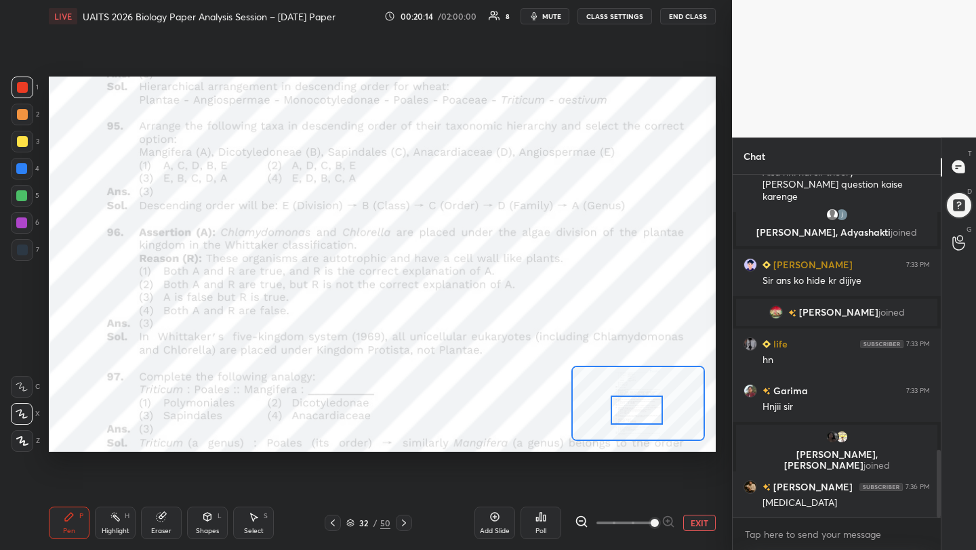
click at [638, 414] on div at bounding box center [637, 410] width 52 height 29
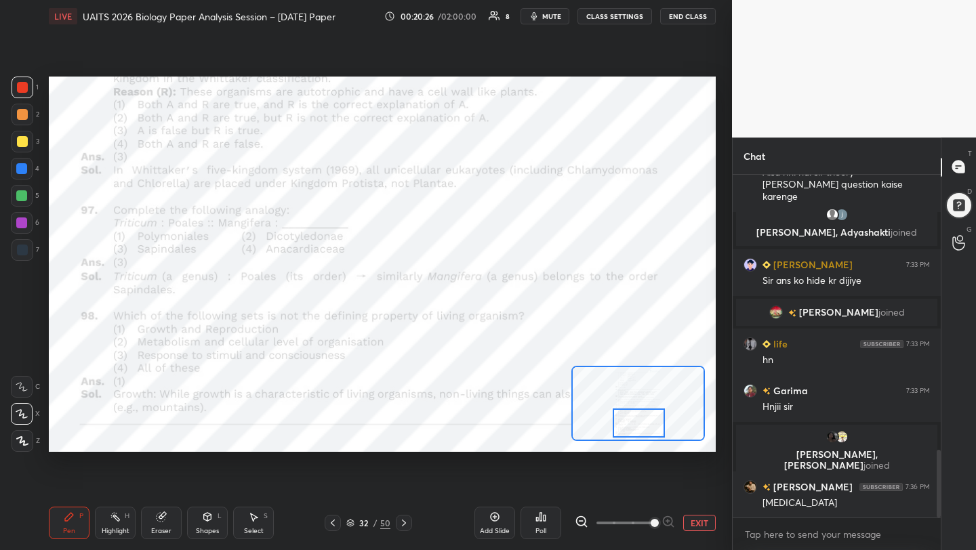
drag, startPoint x: 633, startPoint y: 423, endPoint x: 635, endPoint y: 436, distance: 13.0
click at [635, 436] on div at bounding box center [639, 423] width 52 height 29
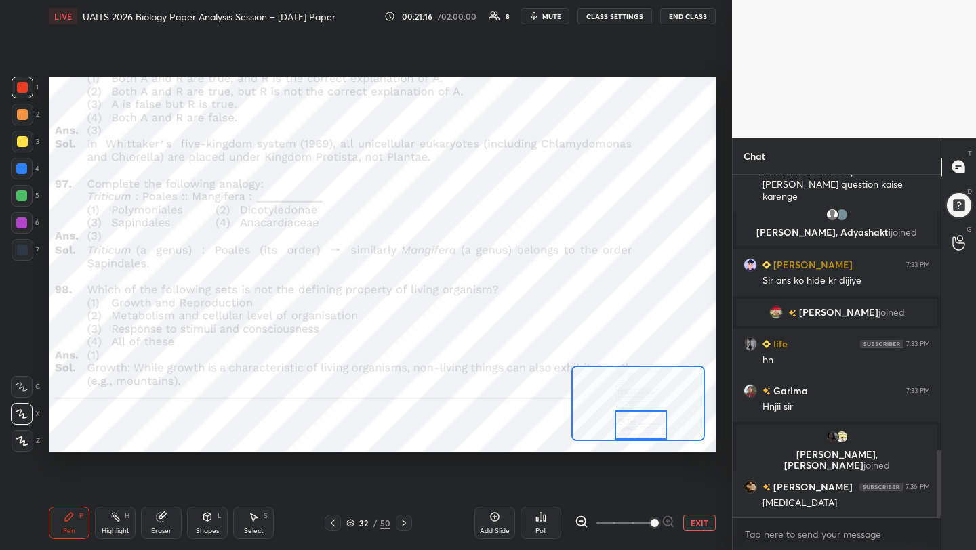
drag, startPoint x: 626, startPoint y: 422, endPoint x: 628, endPoint y: 433, distance: 11.7
click at [628, 434] on div at bounding box center [641, 425] width 52 height 29
drag, startPoint x: 641, startPoint y: 433, endPoint x: 632, endPoint y: 433, distance: 8.8
click at [632, 433] on div at bounding box center [632, 425] width 52 height 29
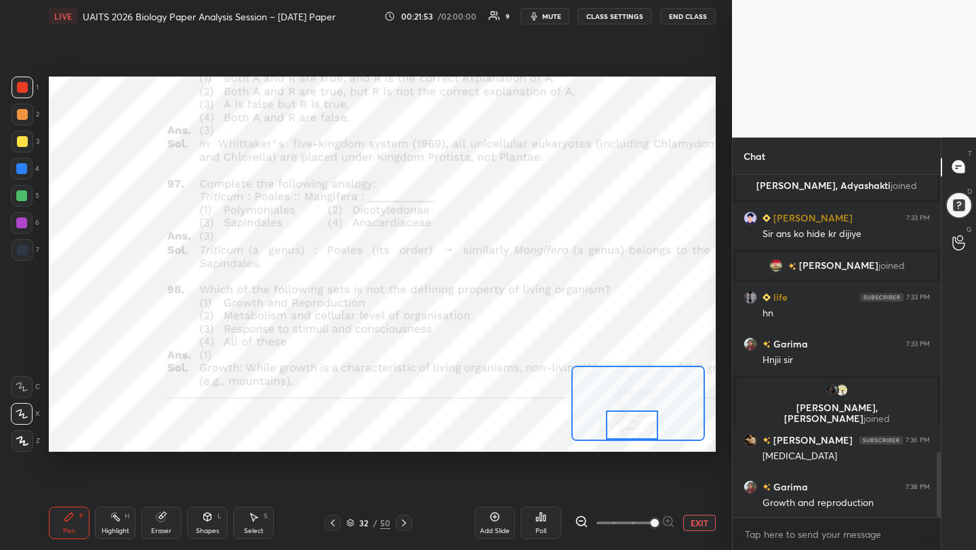
click at [546, 18] on span "mute" at bounding box center [551, 16] width 19 height 9
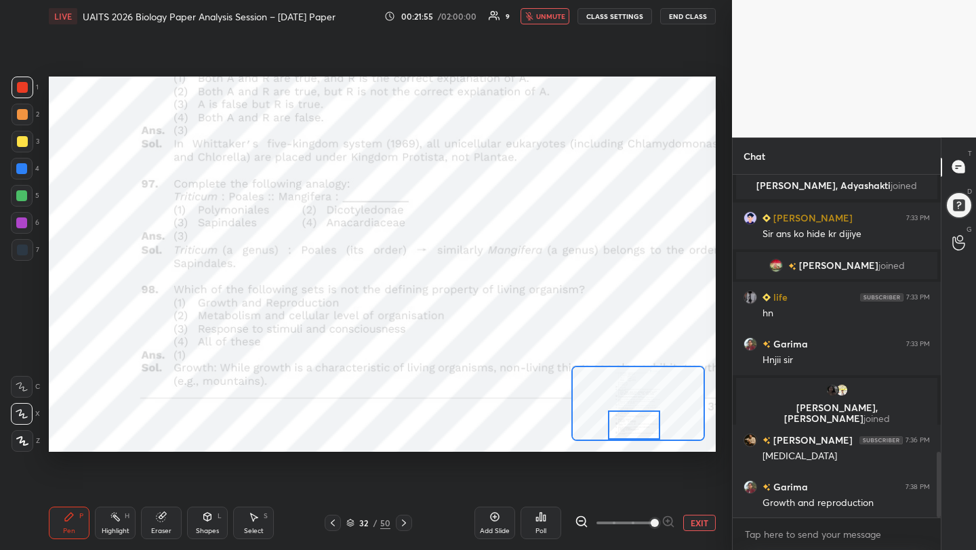
click at [628, 445] on div "Setting up your live class Poll for secs No correct answer Start poll" at bounding box center [382, 265] width 667 height 376
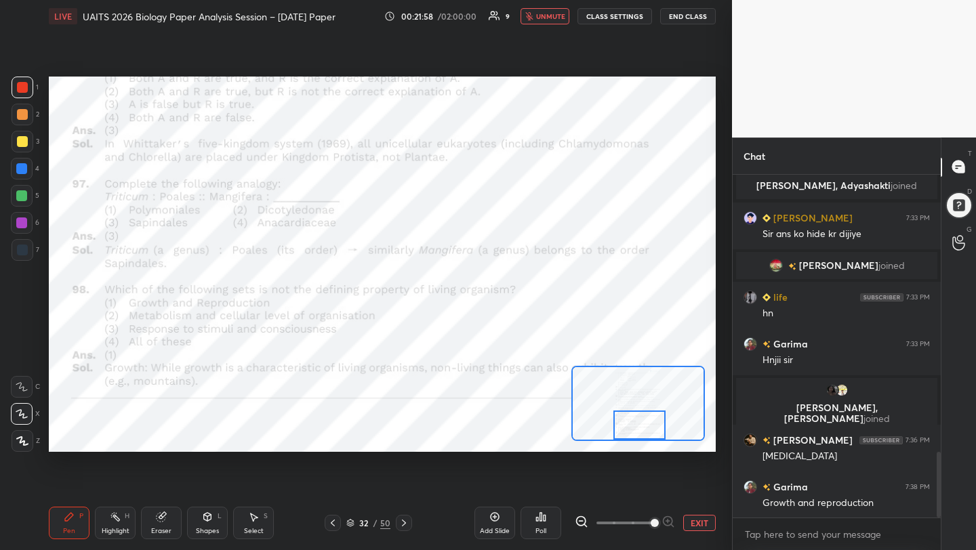
click at [623, 429] on div at bounding box center [640, 425] width 52 height 29
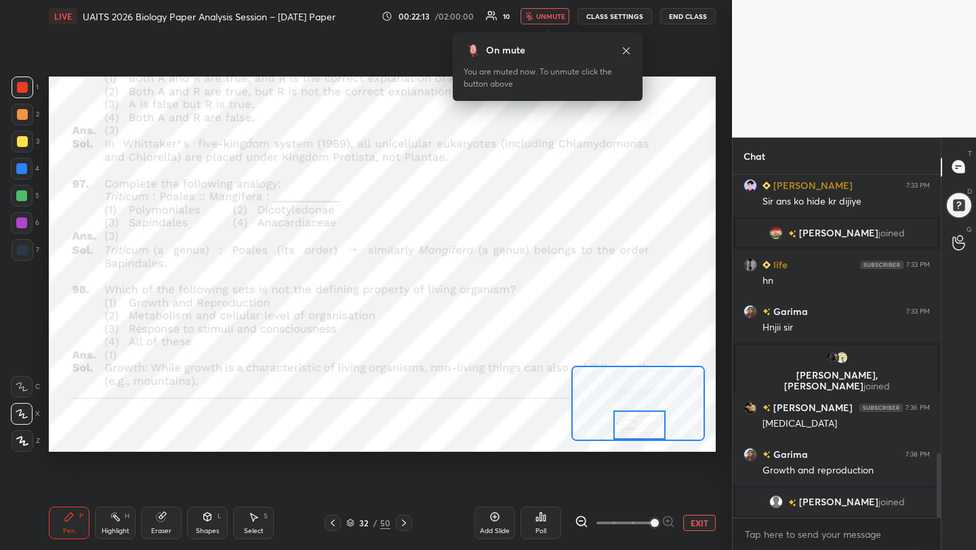
click at [538, 17] on span "unmute" at bounding box center [550, 16] width 29 height 9
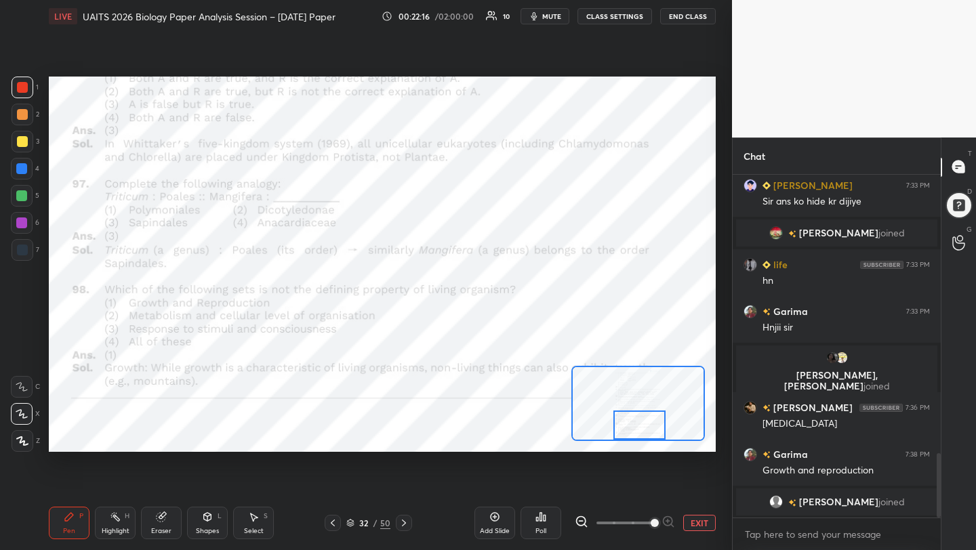
click at [403, 523] on icon at bounding box center [404, 523] width 11 height 11
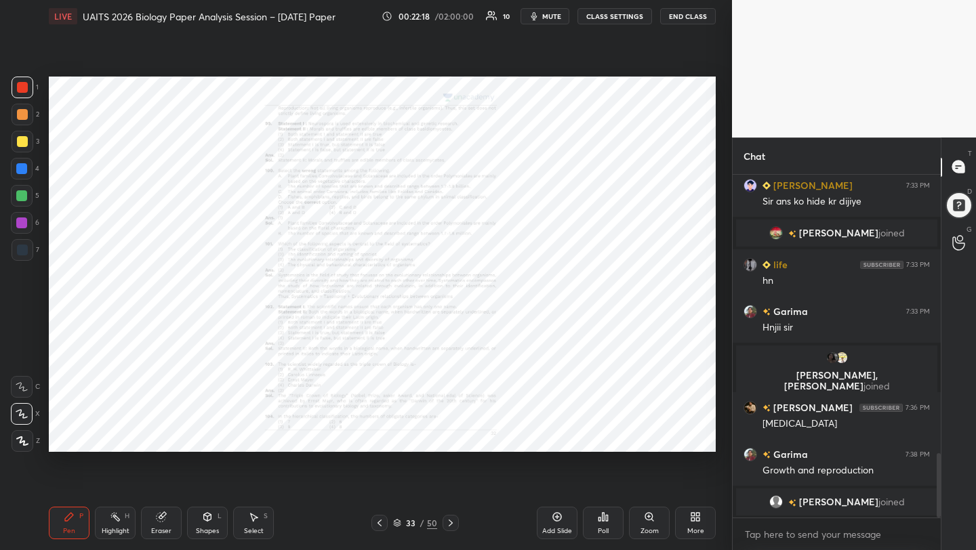
click at [649, 523] on div "Zoom" at bounding box center [649, 523] width 41 height 33
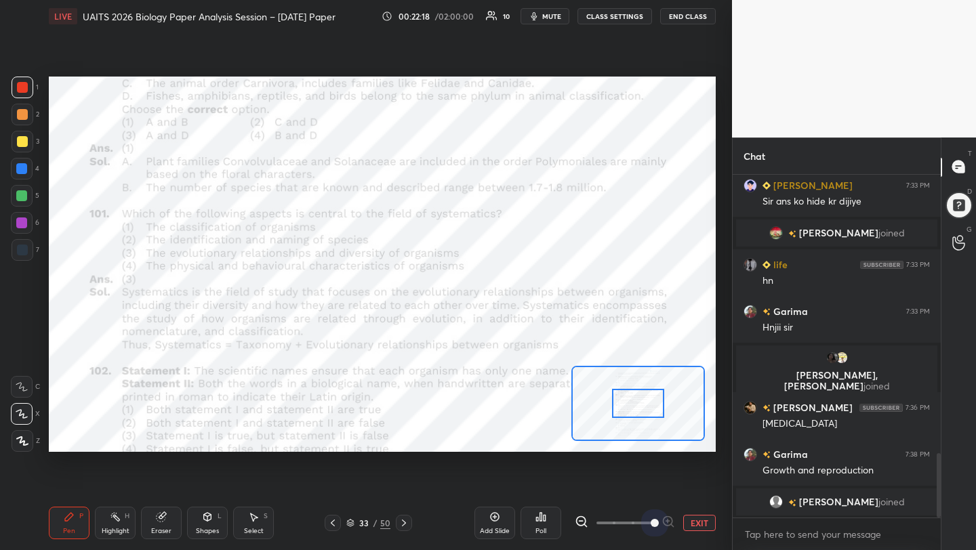
click at [649, 523] on span at bounding box center [625, 523] width 57 height 20
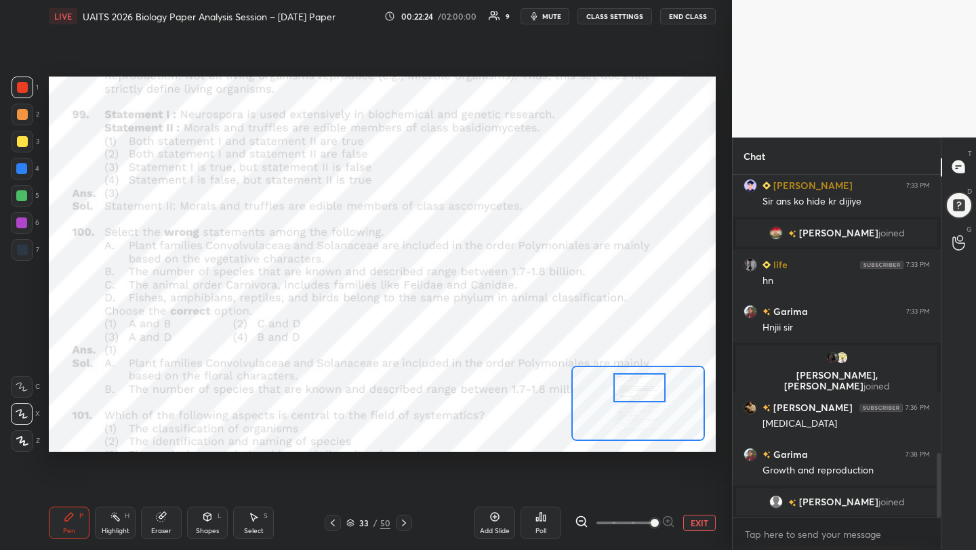
drag, startPoint x: 642, startPoint y: 399, endPoint x: 643, endPoint y: 384, distance: 15.7
click at [643, 384] on div at bounding box center [640, 388] width 52 height 29
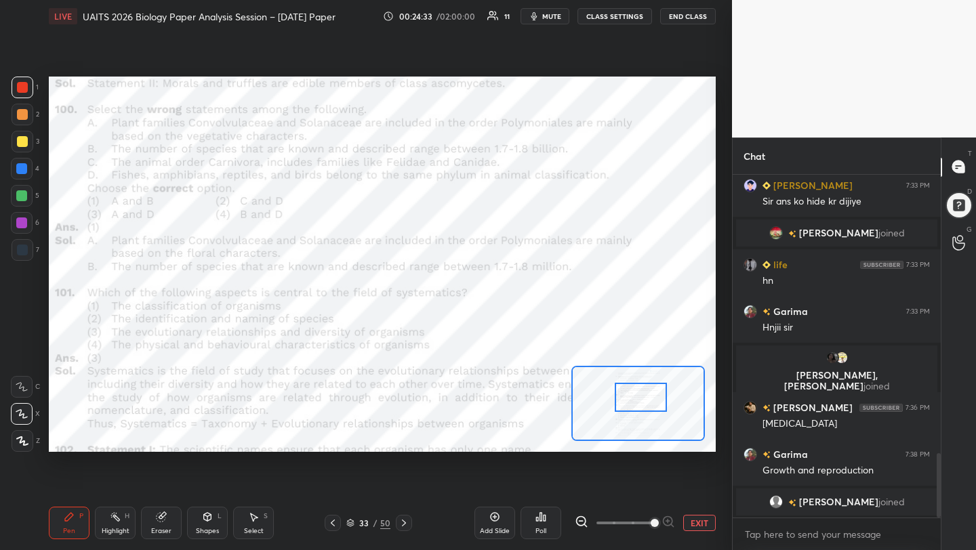
drag, startPoint x: 633, startPoint y: 388, endPoint x: 635, endPoint y: 397, distance: 9.7
click at [635, 397] on div at bounding box center [641, 397] width 52 height 29
click at [538, 17] on icon "button" at bounding box center [535, 16] width 6 height 8
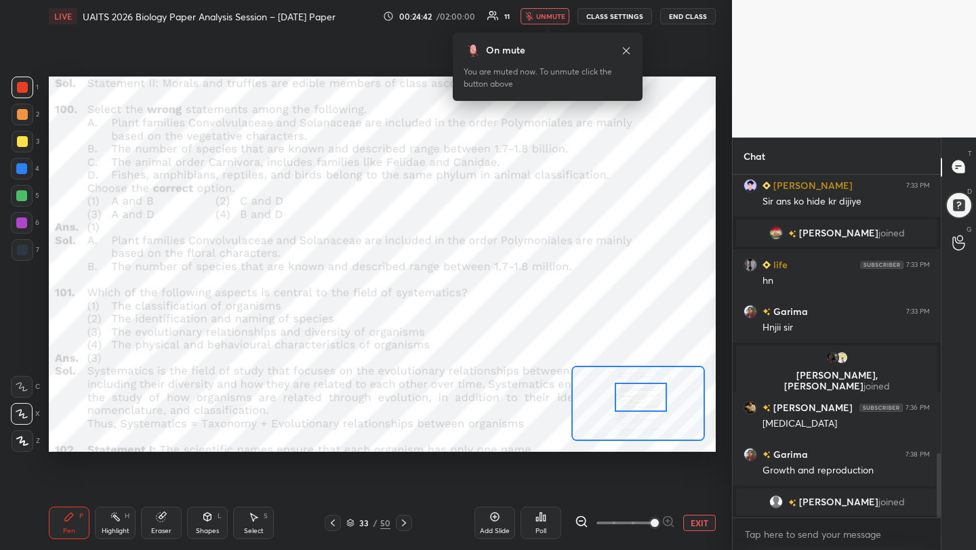
click at [544, 16] on span "unmute" at bounding box center [550, 16] width 29 height 9
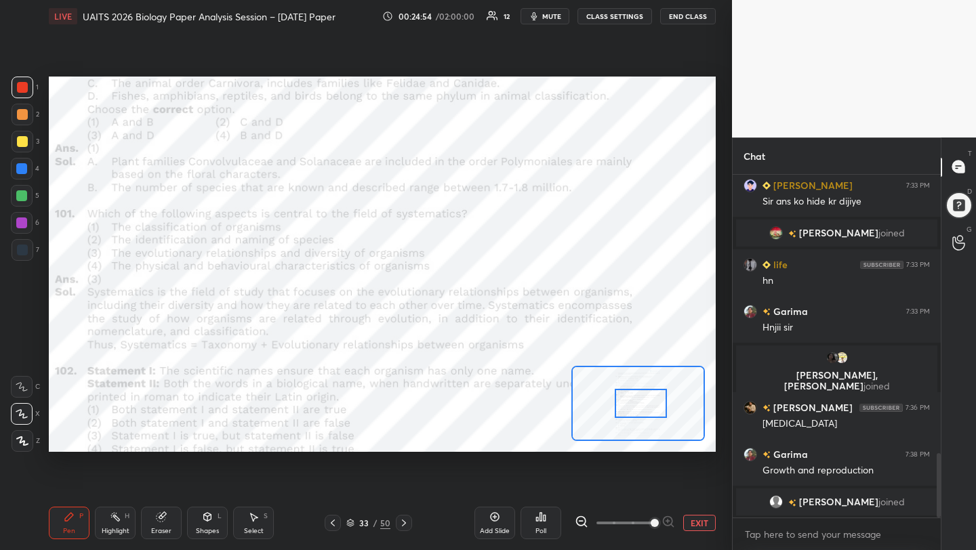
click at [628, 402] on div at bounding box center [641, 403] width 52 height 29
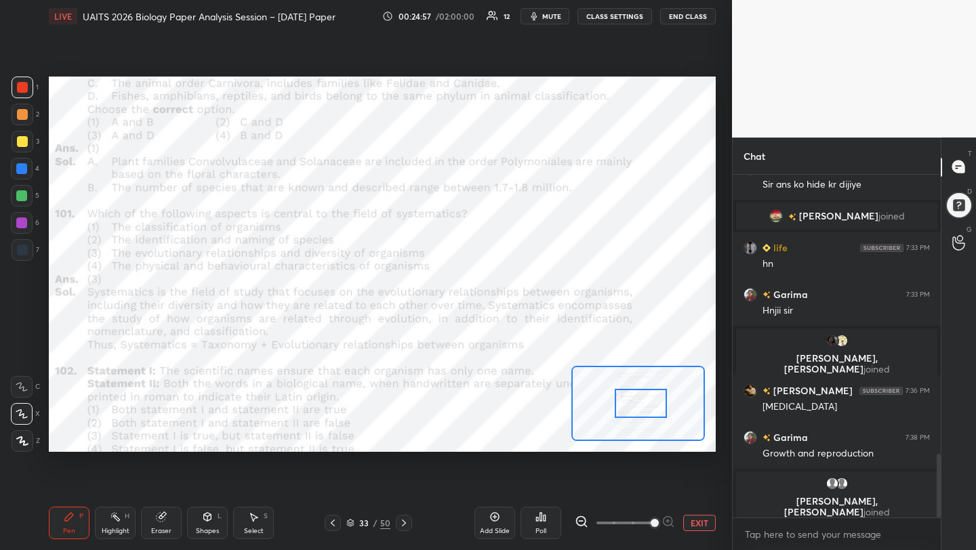
click at [544, 9] on button "mute" at bounding box center [545, 16] width 49 height 16
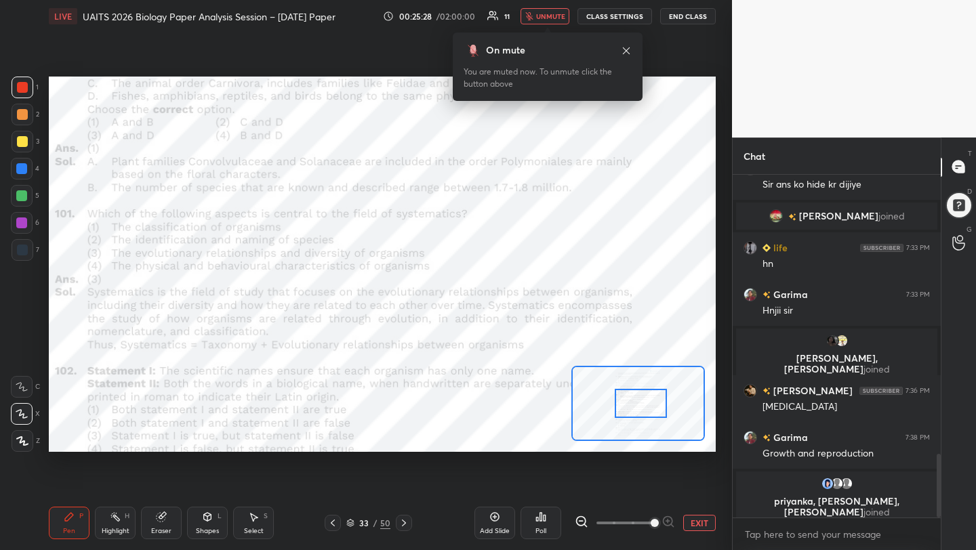
scroll to position [1546, 0]
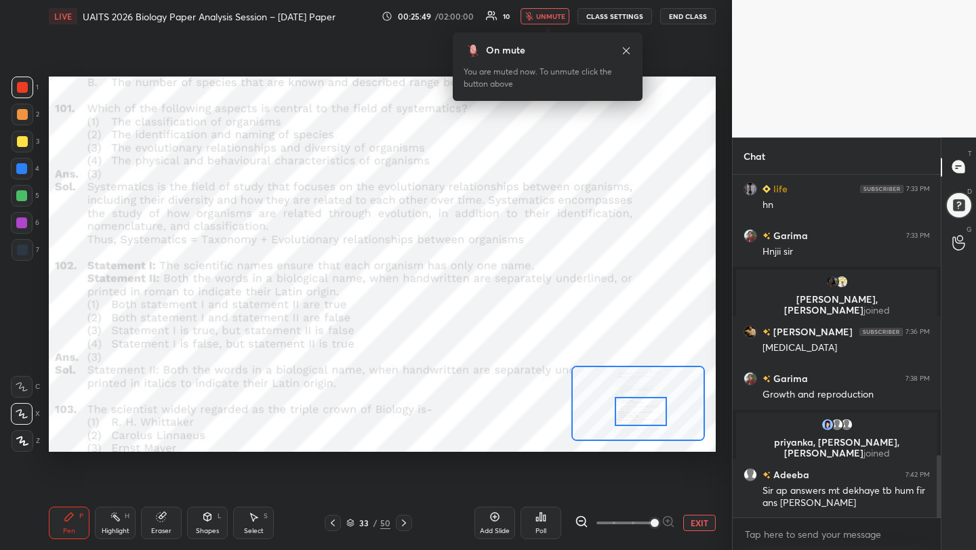
drag, startPoint x: 630, startPoint y: 407, endPoint x: 630, endPoint y: 414, distance: 7.5
click at [630, 414] on div at bounding box center [641, 411] width 52 height 29
click at [546, 14] on span "unmute" at bounding box center [550, 16] width 29 height 9
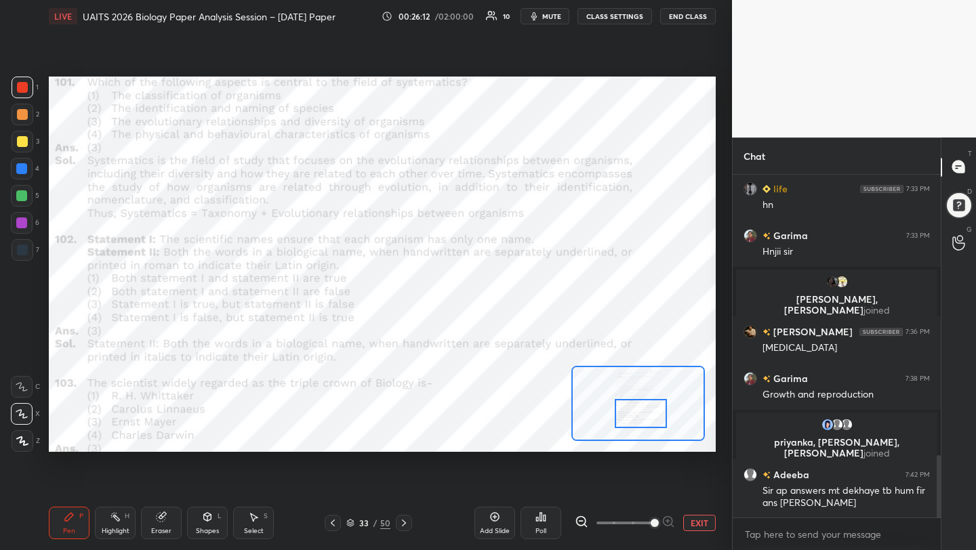
click at [635, 414] on div at bounding box center [641, 413] width 52 height 29
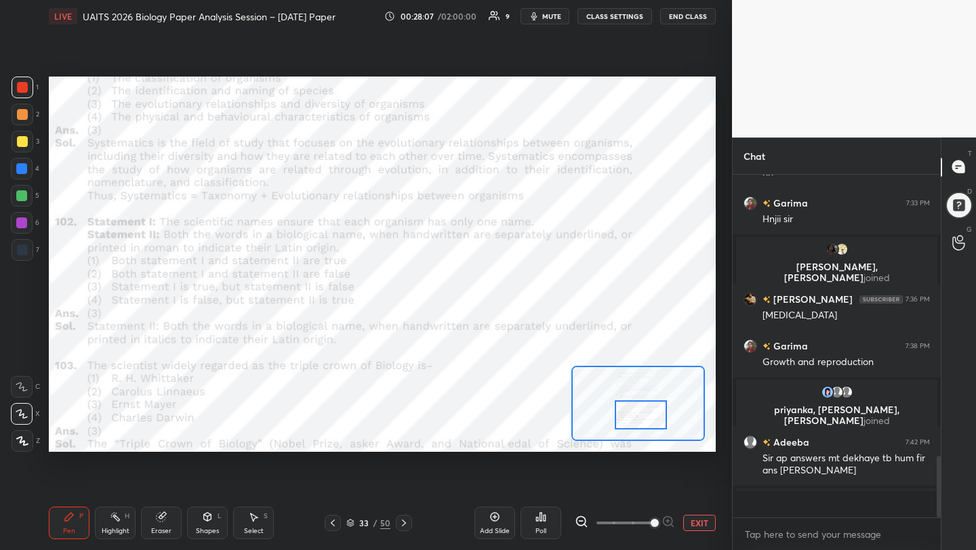
scroll to position [1578, 0]
click at [549, 12] on span "mute" at bounding box center [551, 16] width 19 height 9
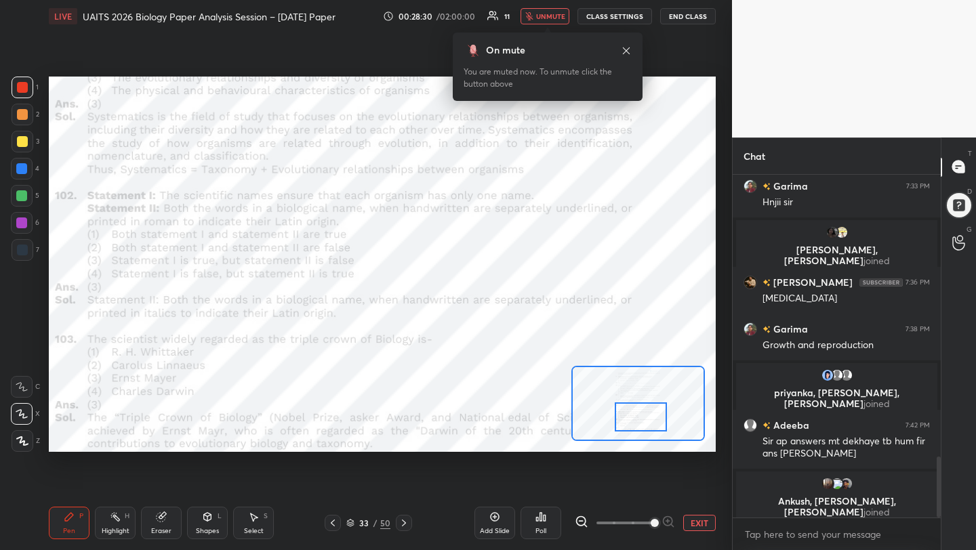
click at [634, 421] on div at bounding box center [641, 417] width 52 height 29
click at [533, 16] on icon "button" at bounding box center [528, 16] width 7 height 8
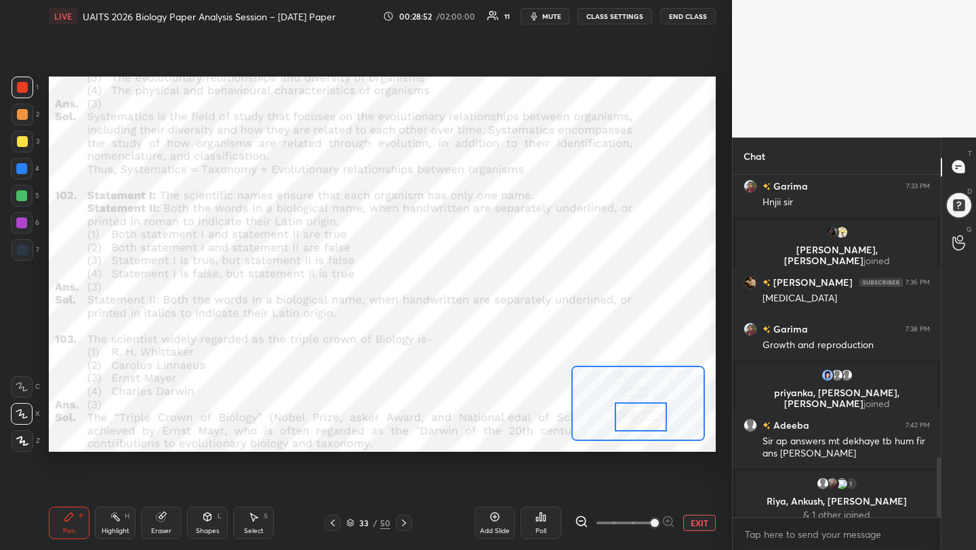
scroll to position [1605, 0]
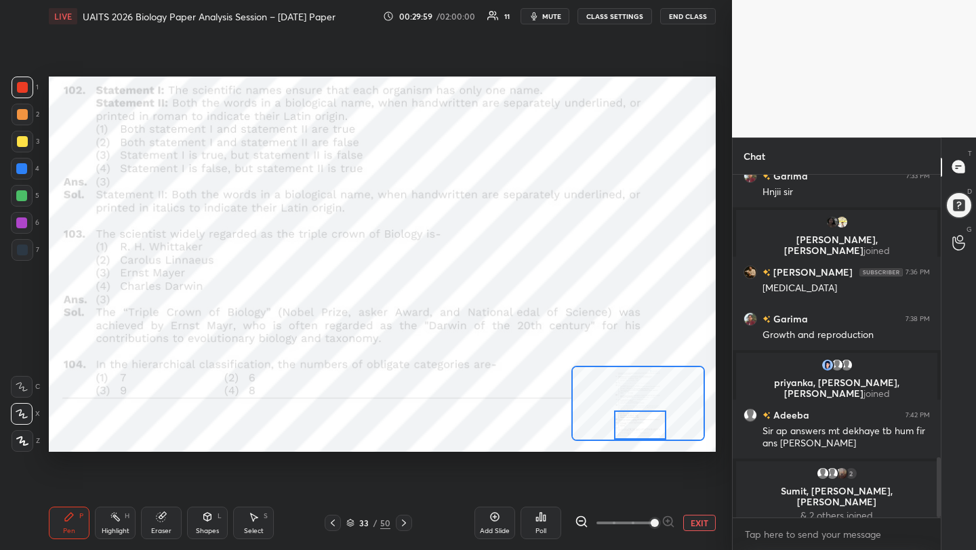
drag, startPoint x: 646, startPoint y: 421, endPoint x: 646, endPoint y: 439, distance: 17.6
click at [646, 439] on div at bounding box center [640, 425] width 52 height 29
click at [702, 523] on button "EXIT" at bounding box center [699, 523] width 33 height 16
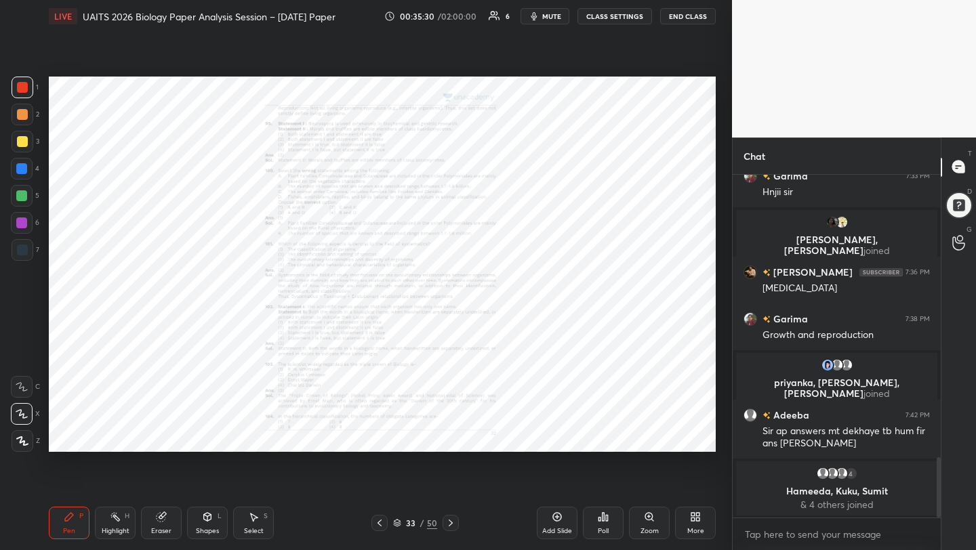
click at [450, 524] on icon at bounding box center [450, 523] width 11 height 11
click at [645, 525] on div "Zoom" at bounding box center [649, 523] width 41 height 33
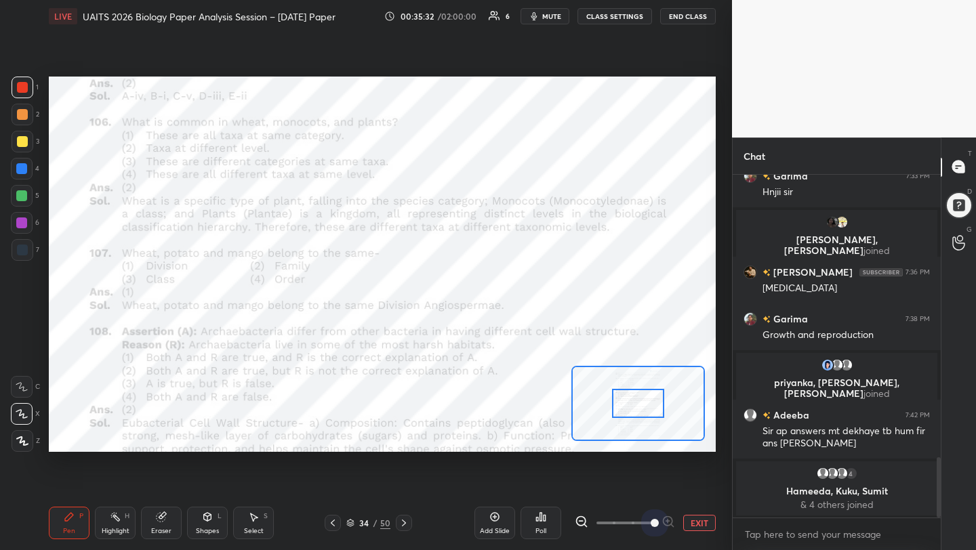
click at [645, 525] on span at bounding box center [625, 523] width 57 height 20
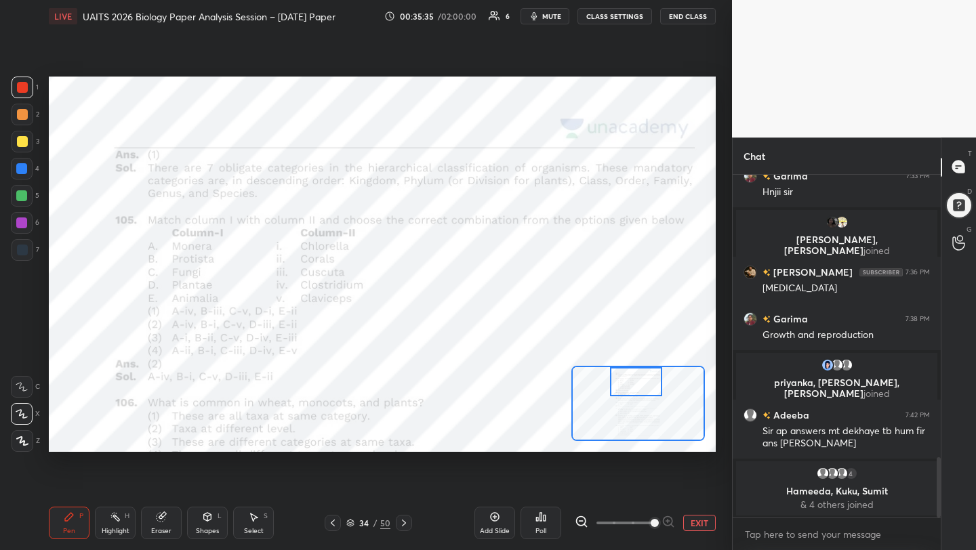
drag, startPoint x: 634, startPoint y: 409, endPoint x: 632, endPoint y: 386, distance: 23.8
click at [632, 385] on div at bounding box center [636, 381] width 52 height 29
click at [546, 14] on span "mute" at bounding box center [551, 16] width 19 height 9
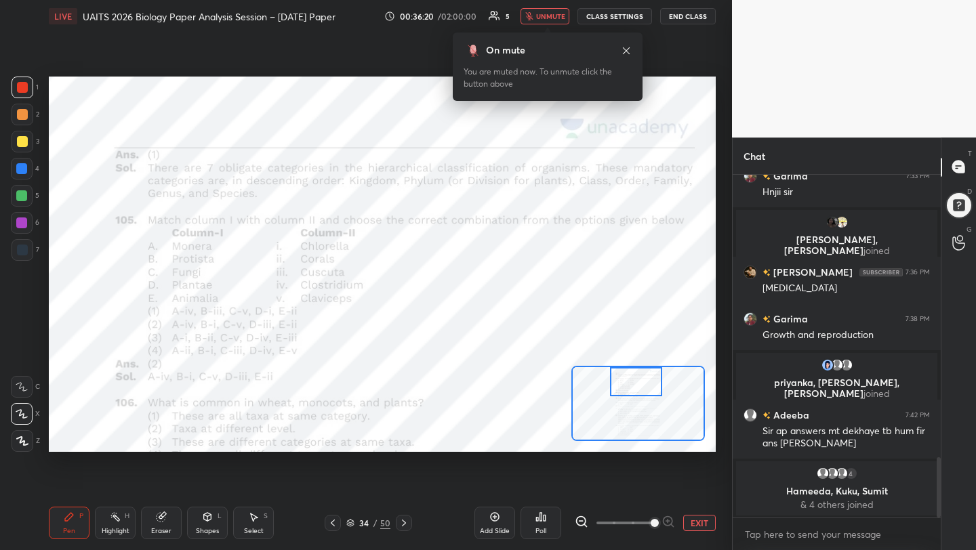
click at [539, 19] on span "unmute" at bounding box center [550, 16] width 29 height 9
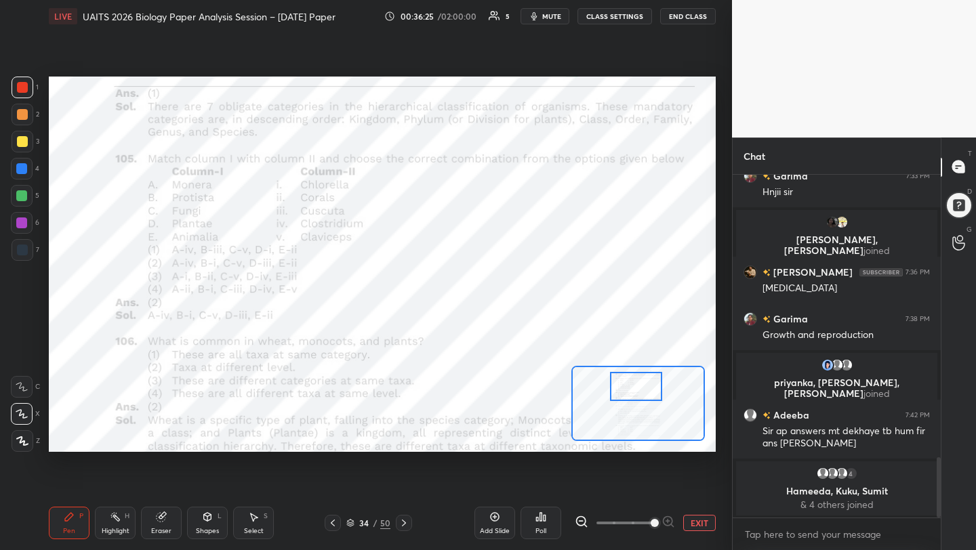
click at [625, 389] on div at bounding box center [636, 386] width 52 height 29
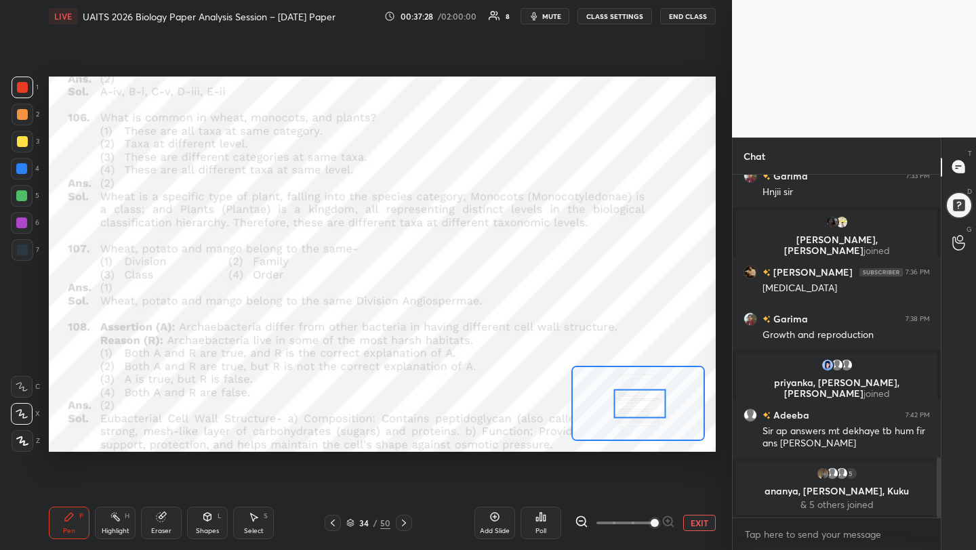
drag, startPoint x: 645, startPoint y: 414, endPoint x: 638, endPoint y: 404, distance: 12.1
click at [638, 404] on div at bounding box center [640, 404] width 52 height 29
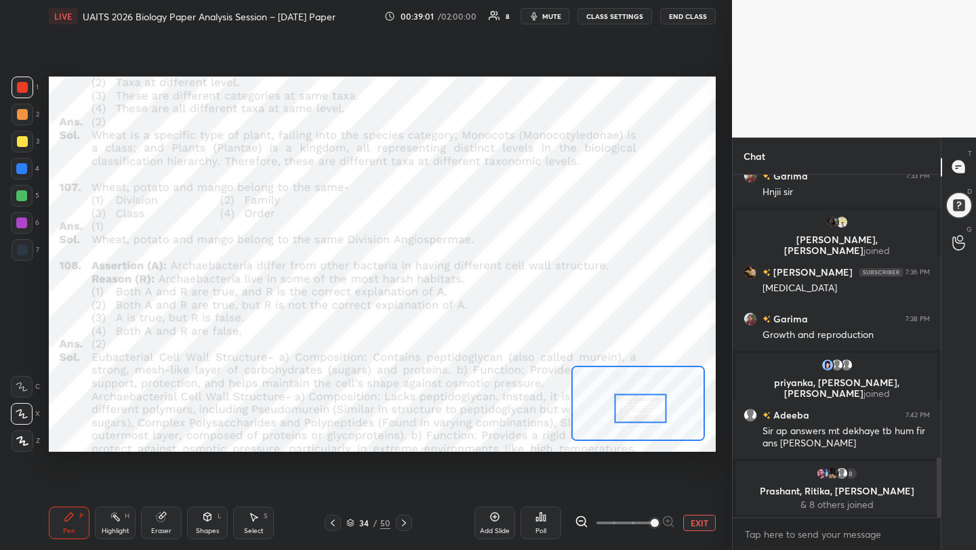
click at [638, 407] on div at bounding box center [641, 409] width 52 height 29
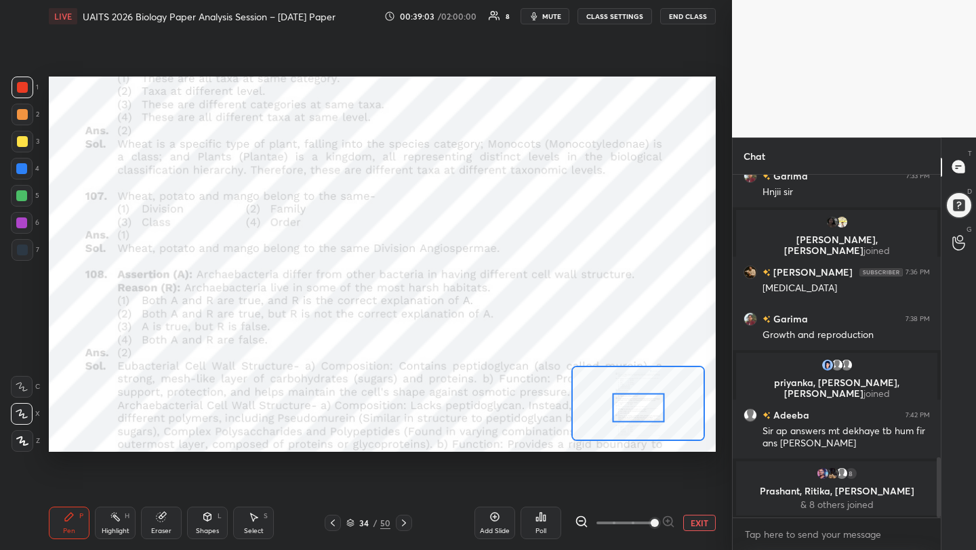
click at [636, 405] on div at bounding box center [639, 408] width 52 height 29
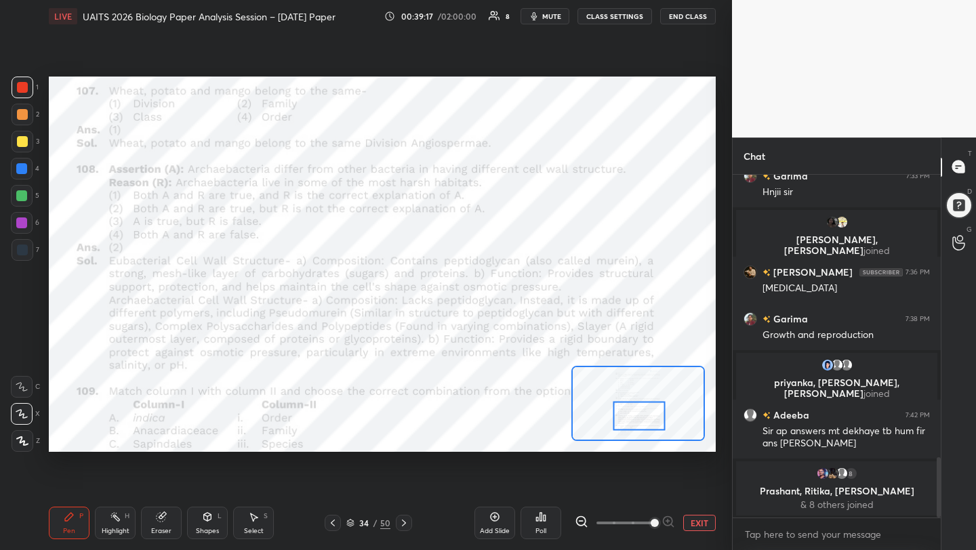
drag, startPoint x: 641, startPoint y: 410, endPoint x: 642, endPoint y: 417, distance: 6.8
click at [642, 418] on div at bounding box center [640, 416] width 52 height 29
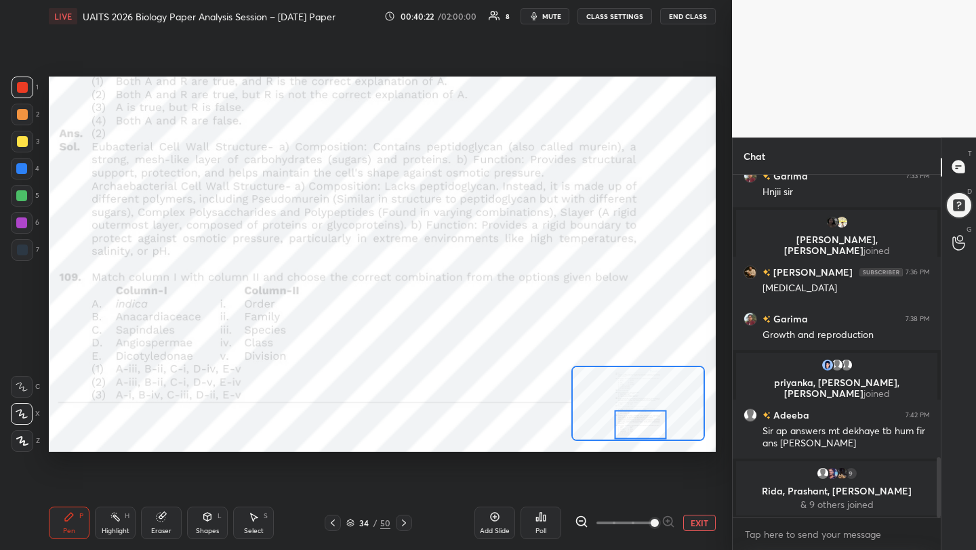
drag, startPoint x: 641, startPoint y: 411, endPoint x: 643, endPoint y: 420, distance: 9.6
click at [643, 420] on div at bounding box center [641, 425] width 52 height 29
click at [561, 14] on span "mute" at bounding box center [551, 16] width 19 height 9
click at [531, 16] on icon "button" at bounding box center [528, 16] width 7 height 8
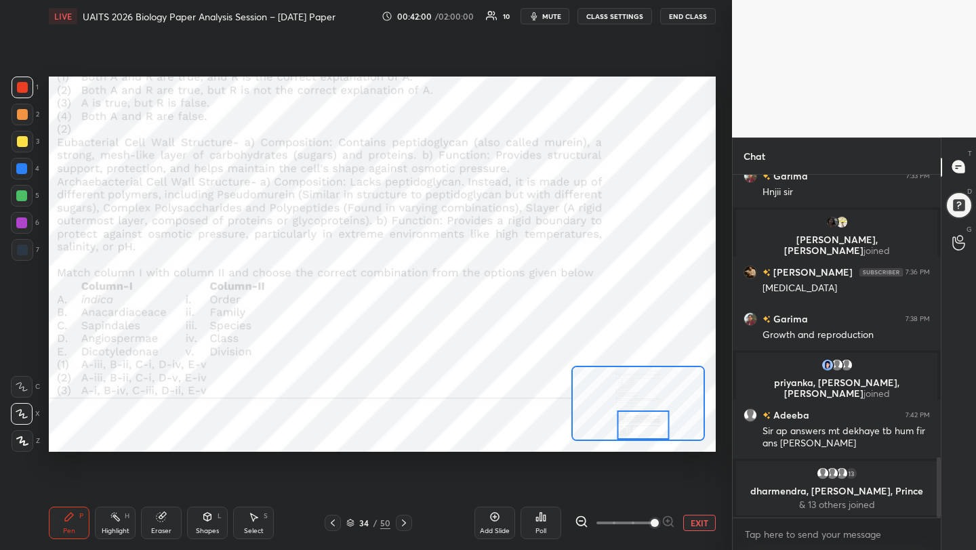
drag, startPoint x: 630, startPoint y: 427, endPoint x: 633, endPoint y: 452, distance: 25.2
click at [633, 454] on div "Setting up your live class Poll for secs No correct answer Start poll" at bounding box center [382, 265] width 678 height 464
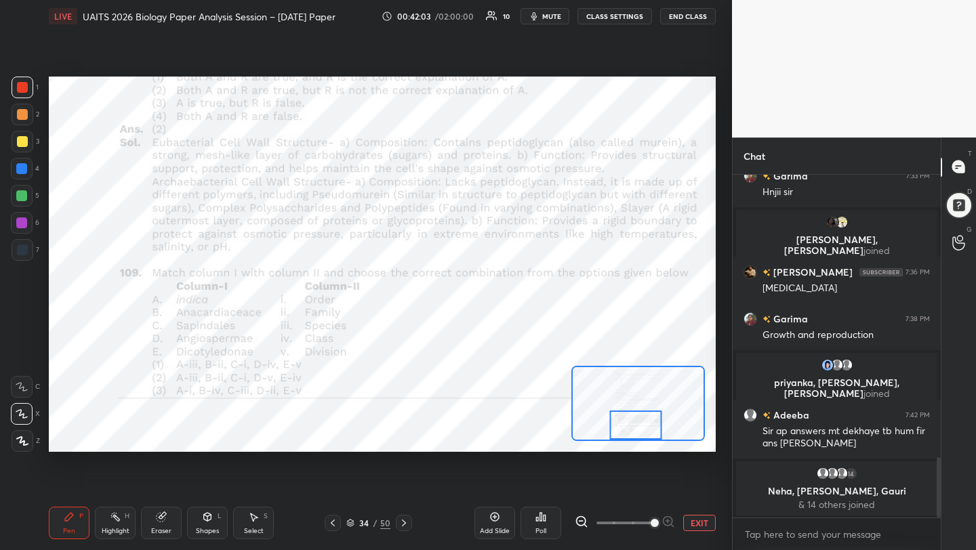
drag, startPoint x: 641, startPoint y: 435, endPoint x: 634, endPoint y: 437, distance: 7.3
click at [634, 437] on div at bounding box center [636, 425] width 52 height 29
click at [400, 523] on icon at bounding box center [404, 523] width 11 height 11
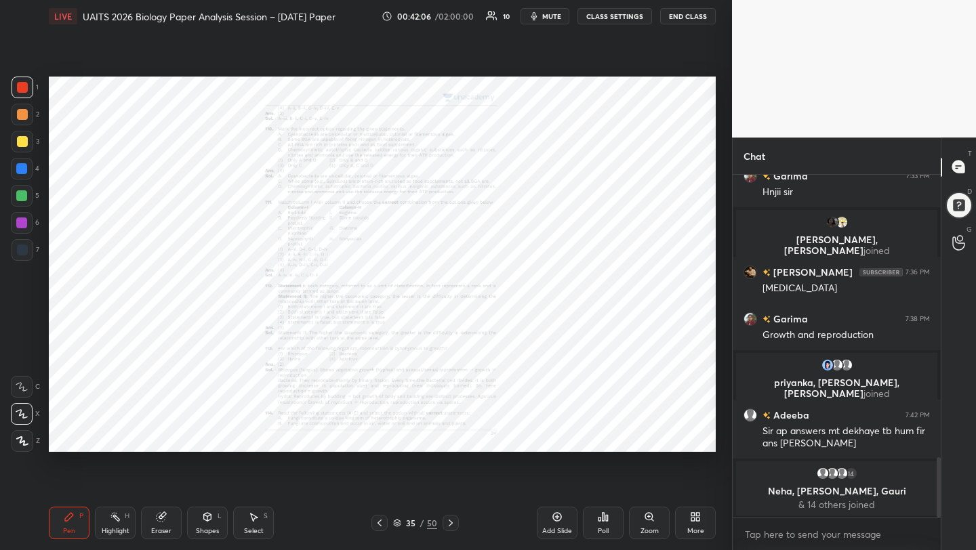
click at [651, 528] on div "Zoom" at bounding box center [650, 531] width 18 height 7
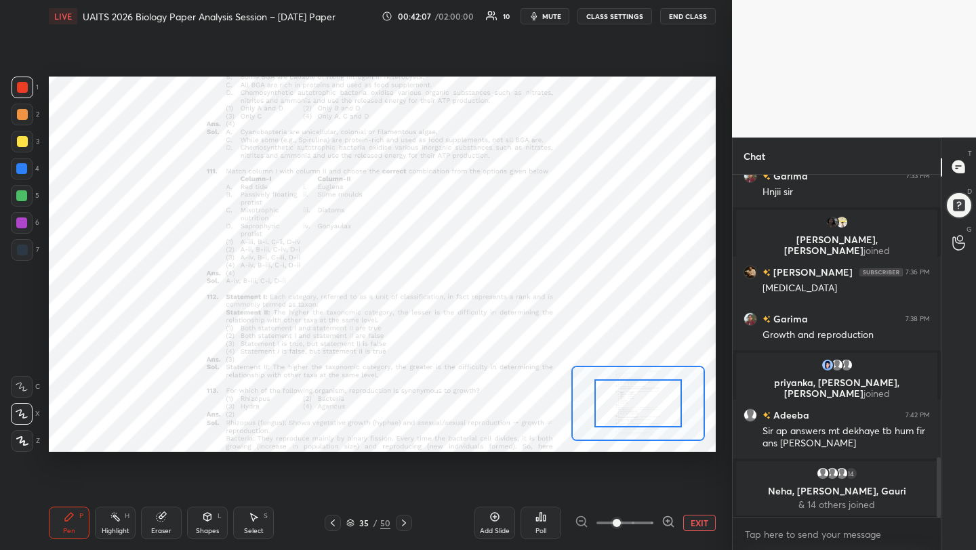
click at [651, 526] on span at bounding box center [625, 523] width 57 height 20
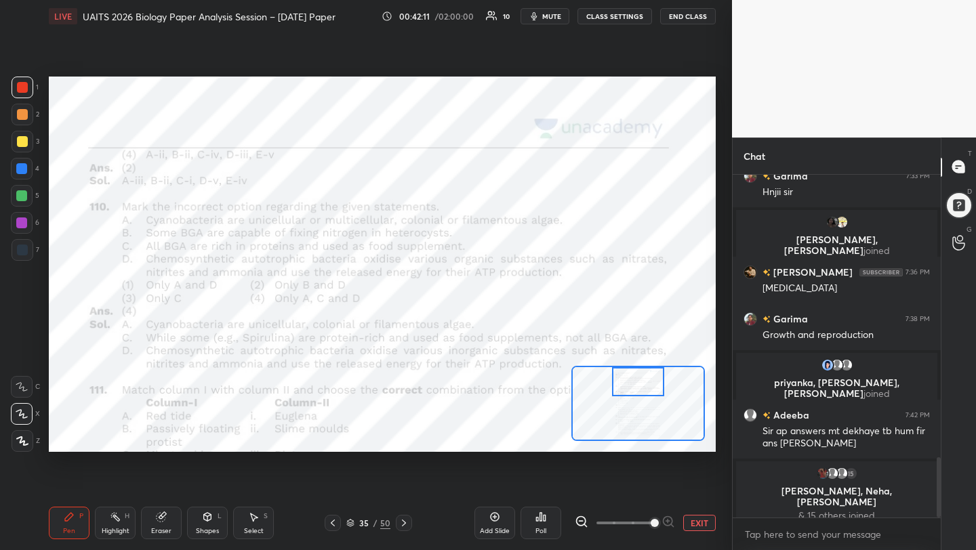
drag, startPoint x: 626, startPoint y: 397, endPoint x: 626, endPoint y: 374, distance: 23.7
click at [626, 374] on div at bounding box center [638, 381] width 52 height 29
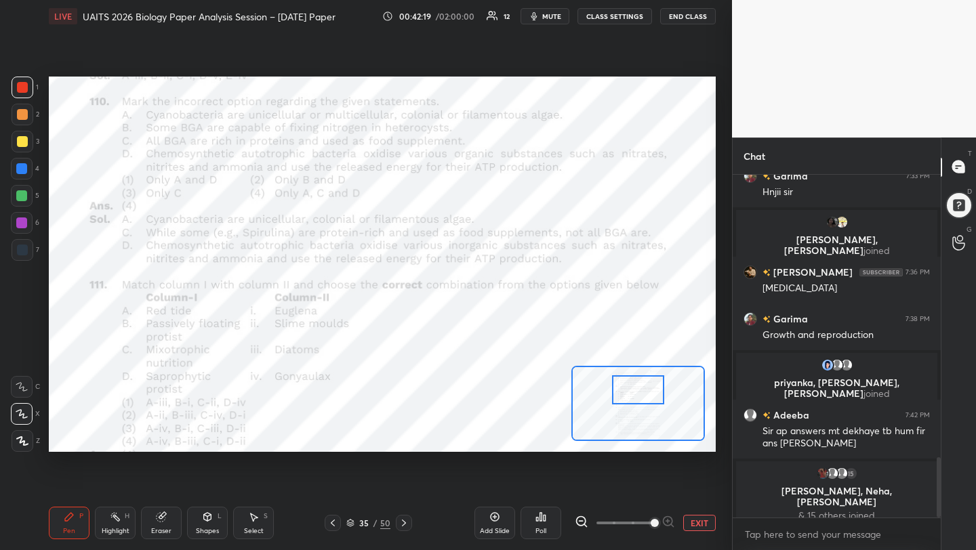
drag, startPoint x: 647, startPoint y: 386, endPoint x: 647, endPoint y: 395, distance: 8.1
click at [647, 395] on div at bounding box center [638, 390] width 52 height 29
click at [553, 16] on span "mute" at bounding box center [551, 16] width 19 height 9
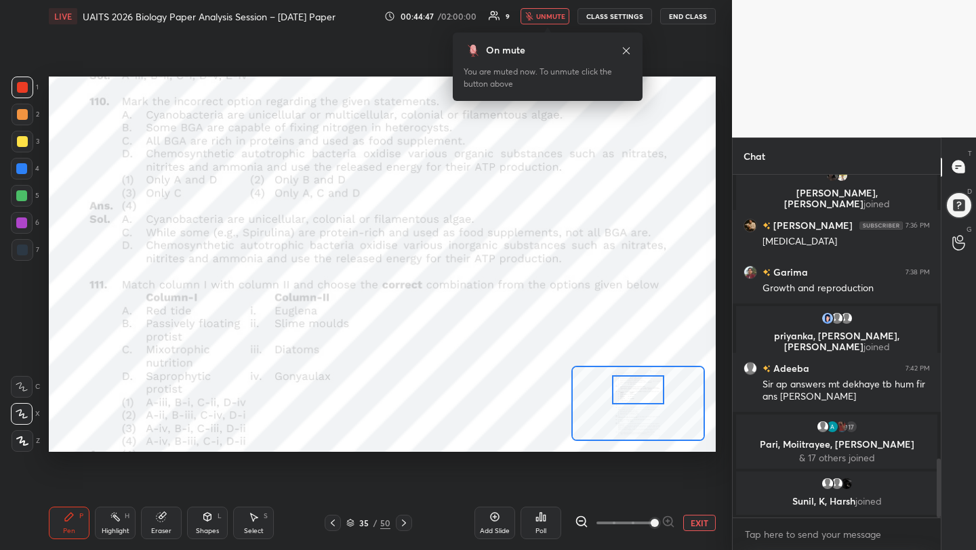
scroll to position [1666, 0]
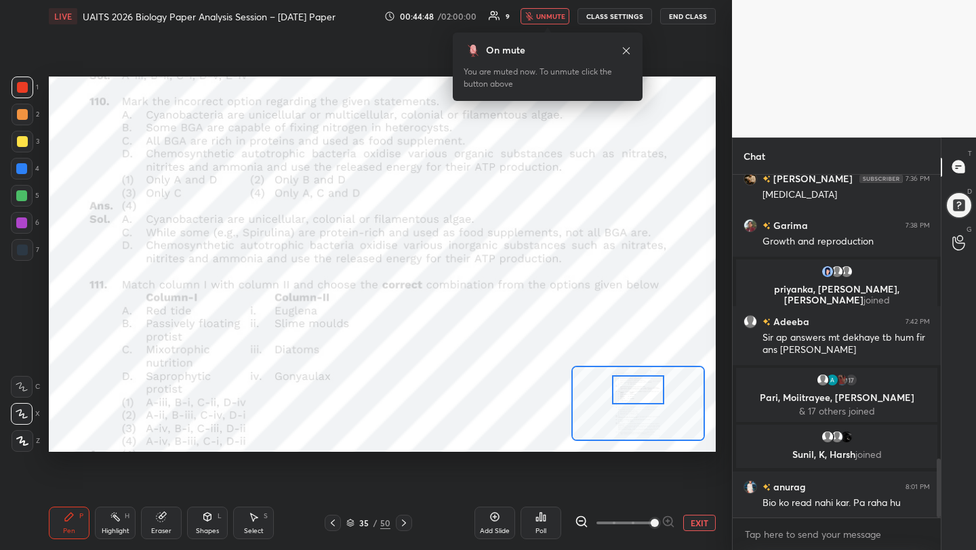
click at [542, 17] on span "unmute" at bounding box center [550, 16] width 29 height 9
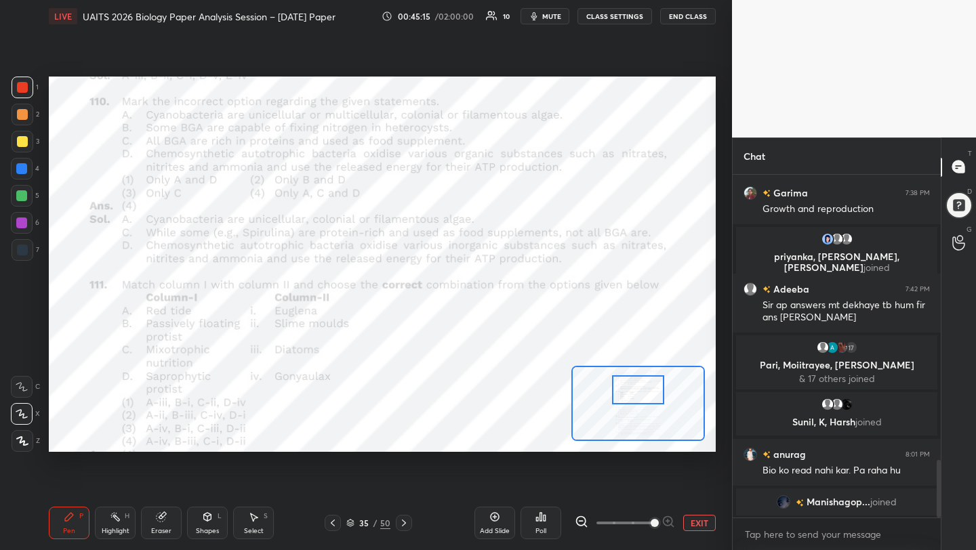
scroll to position [1716, 0]
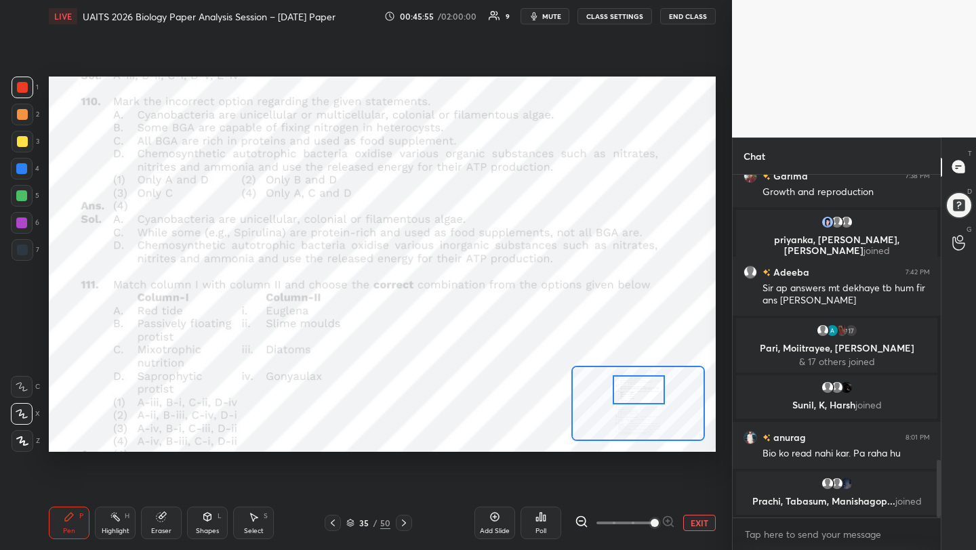
click at [637, 389] on div at bounding box center [639, 390] width 52 height 29
click at [549, 13] on span "mute" at bounding box center [551, 16] width 19 height 9
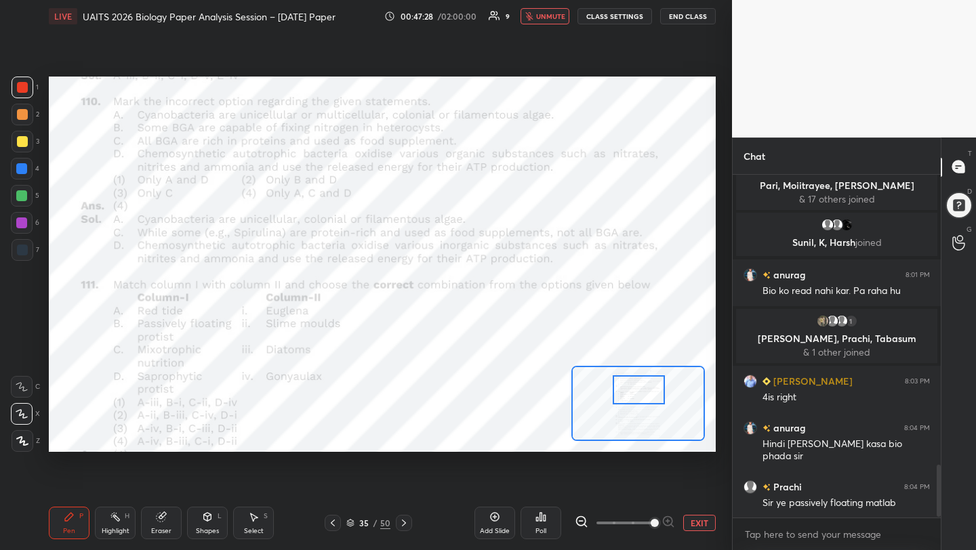
scroll to position [1911, 0]
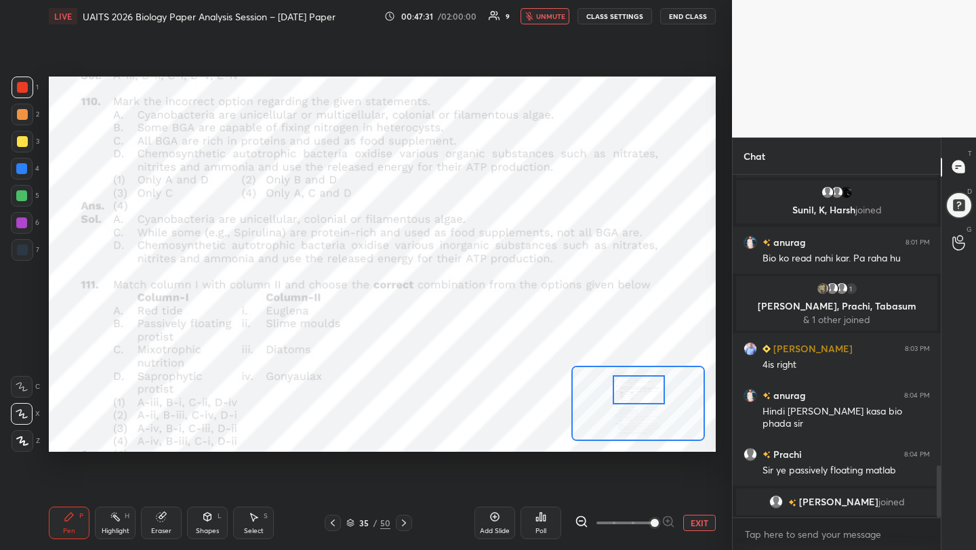
click at [532, 10] on button "unmute" at bounding box center [545, 16] width 49 height 16
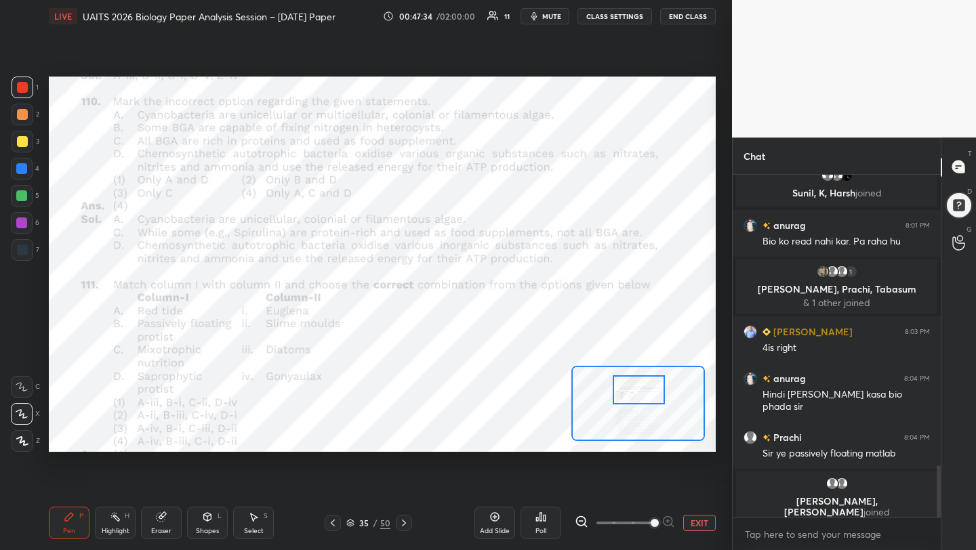
scroll to position [1846, 0]
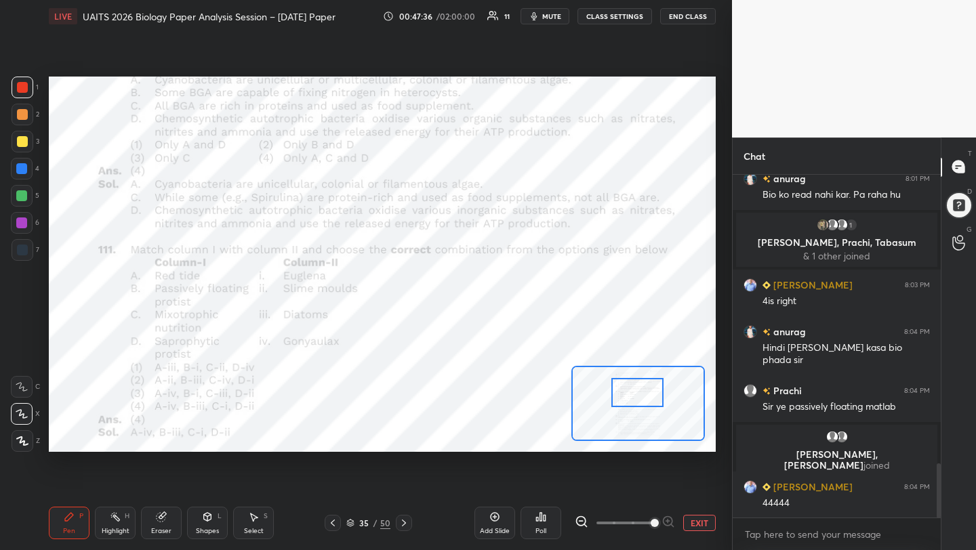
click at [626, 390] on div at bounding box center [638, 392] width 52 height 29
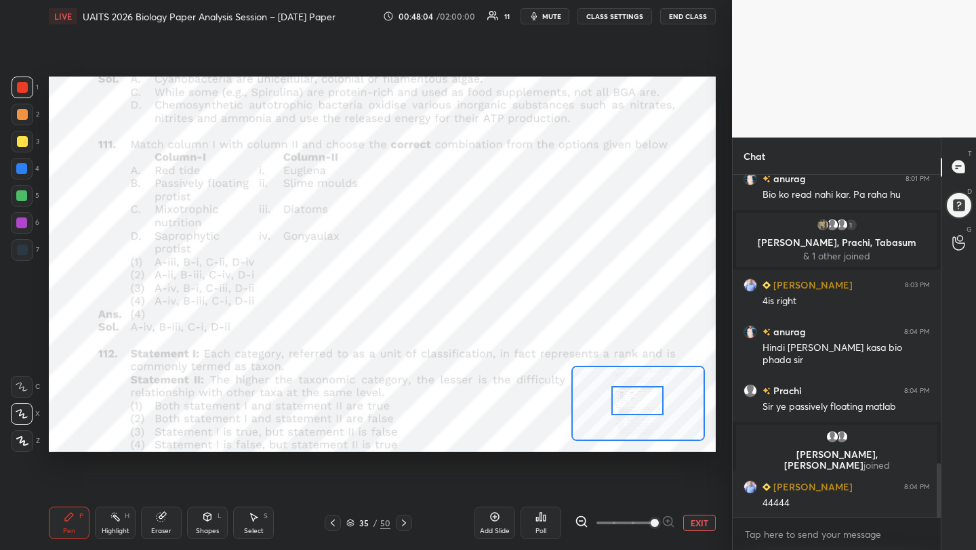
click at [630, 397] on div at bounding box center [638, 400] width 52 height 29
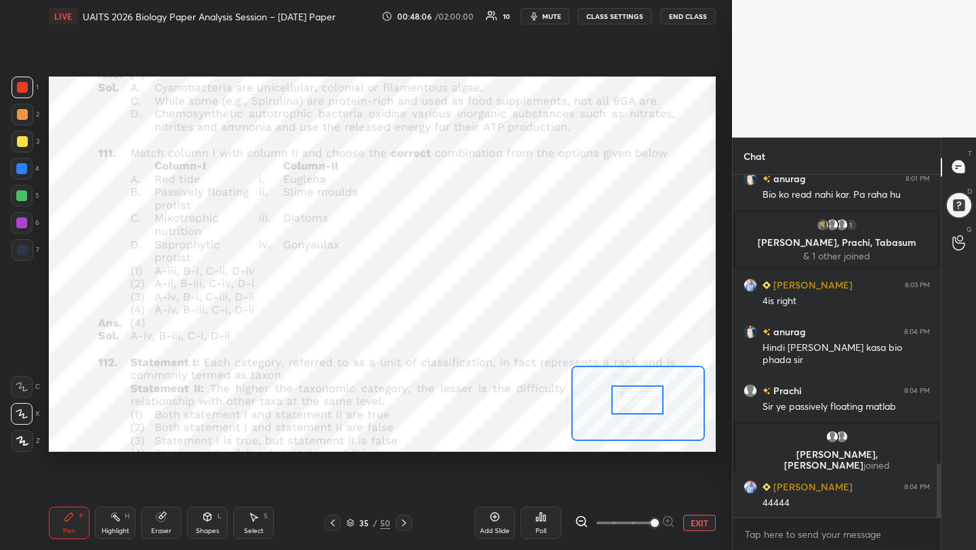
click at [630, 393] on div at bounding box center [638, 400] width 52 height 29
click at [644, 404] on div at bounding box center [638, 400] width 52 height 29
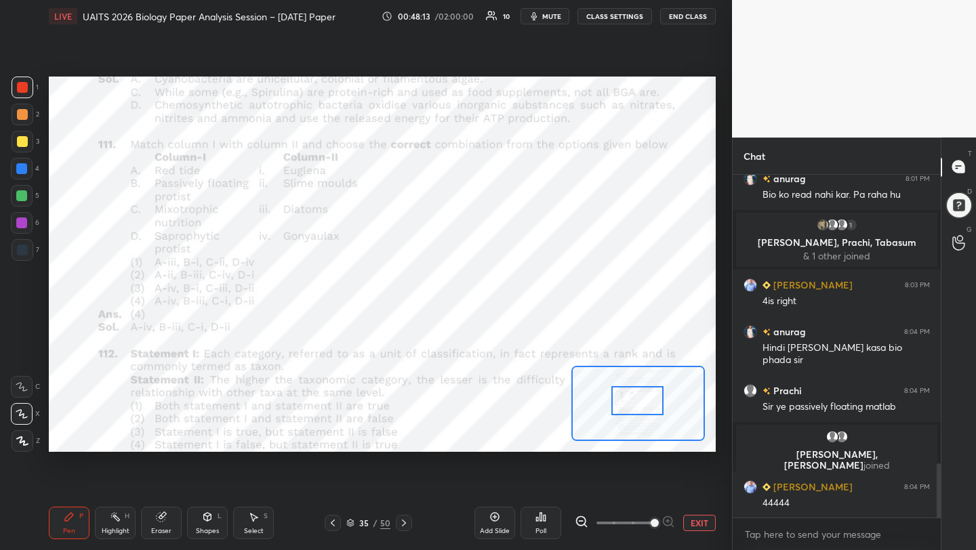
click at [645, 404] on div at bounding box center [638, 400] width 52 height 29
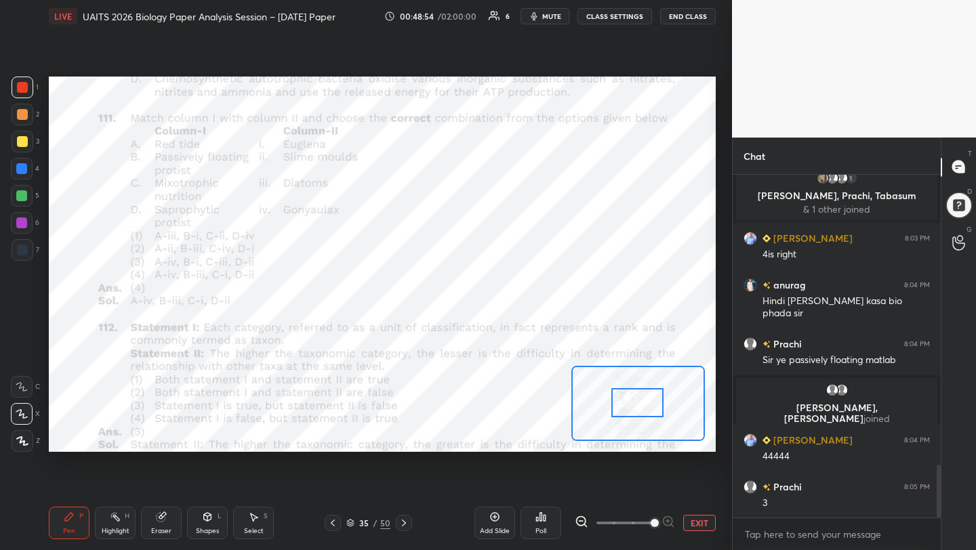
click at [630, 404] on div at bounding box center [638, 402] width 52 height 29
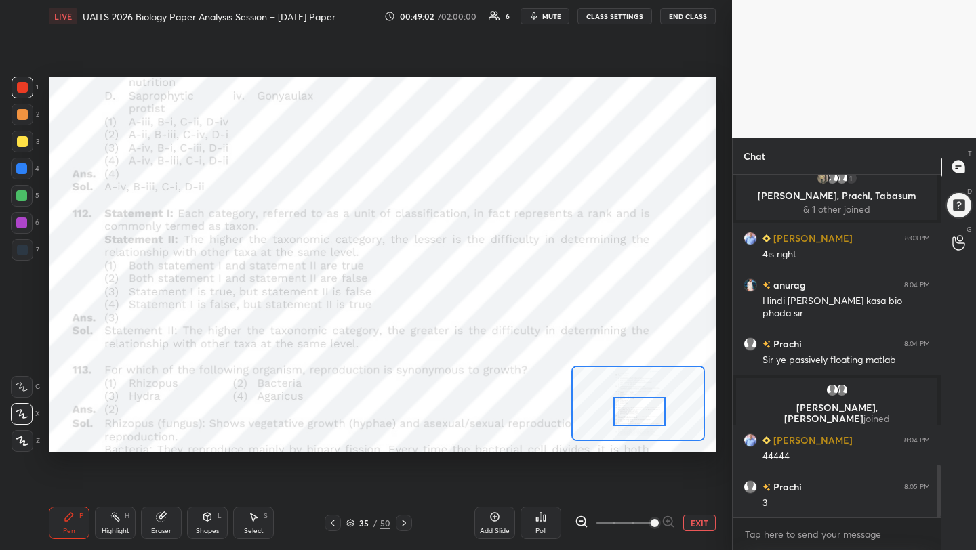
drag, startPoint x: 631, startPoint y: 403, endPoint x: 633, endPoint y: 411, distance: 8.4
click at [633, 411] on div at bounding box center [640, 411] width 52 height 29
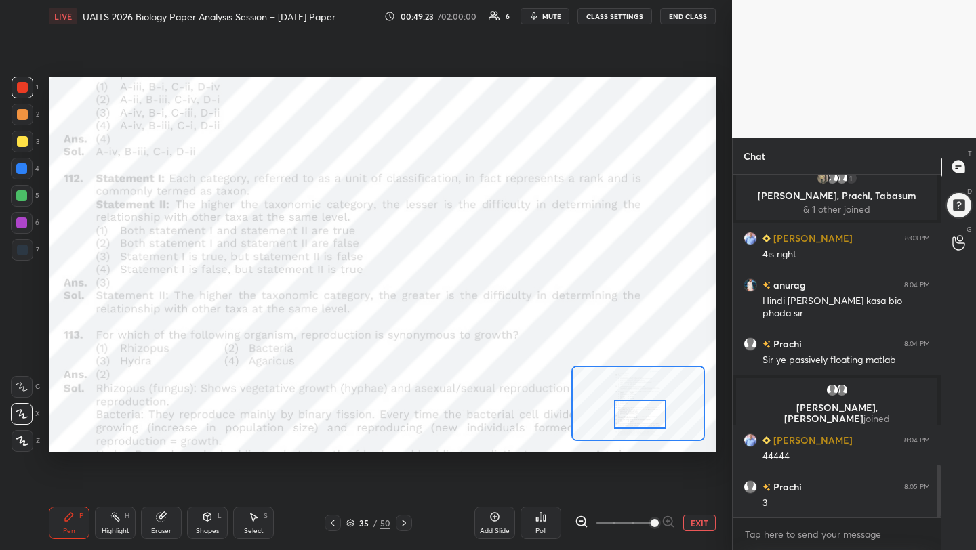
click at [643, 412] on div at bounding box center [640, 414] width 52 height 29
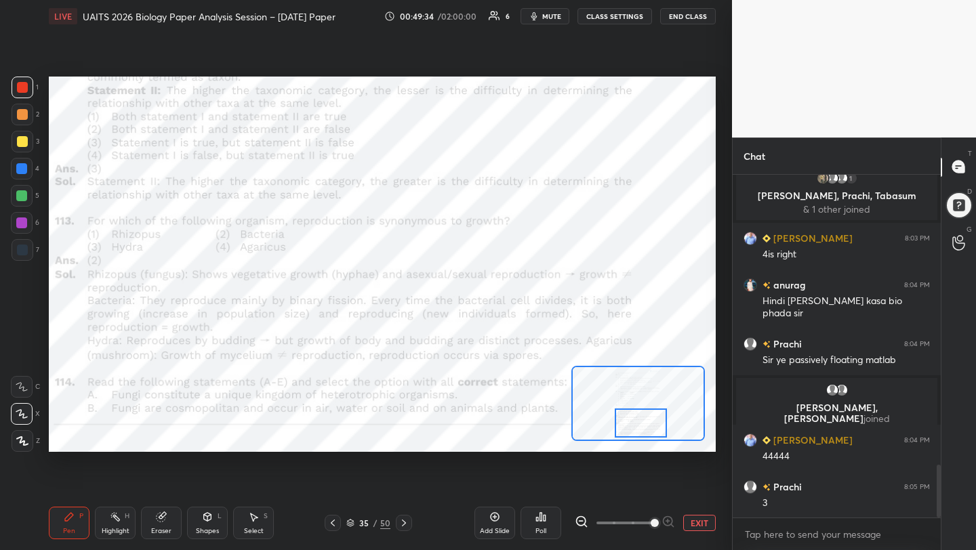
drag, startPoint x: 627, startPoint y: 416, endPoint x: 628, endPoint y: 430, distance: 13.6
click at [628, 430] on div at bounding box center [641, 423] width 52 height 29
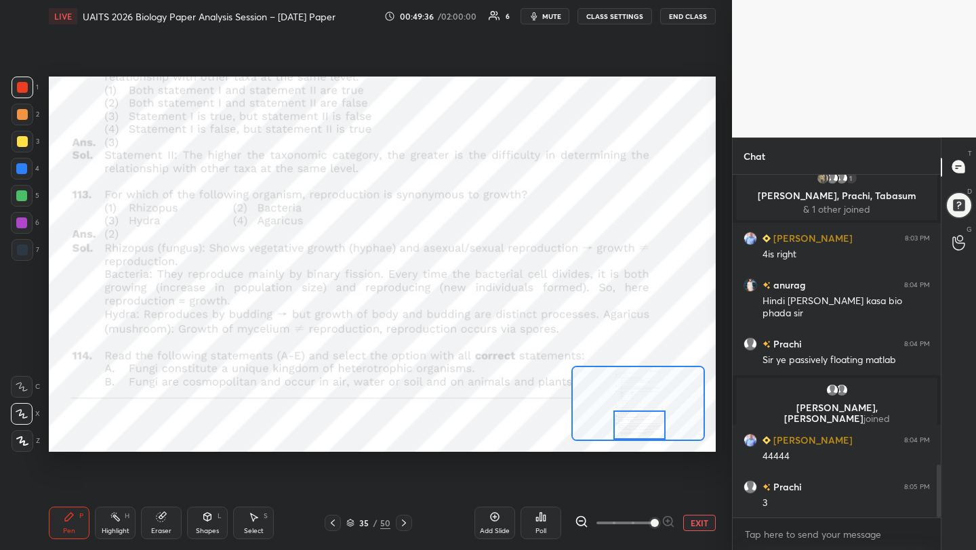
click at [629, 430] on div at bounding box center [640, 425] width 52 height 29
click at [546, 13] on span "mute" at bounding box center [551, 16] width 19 height 9
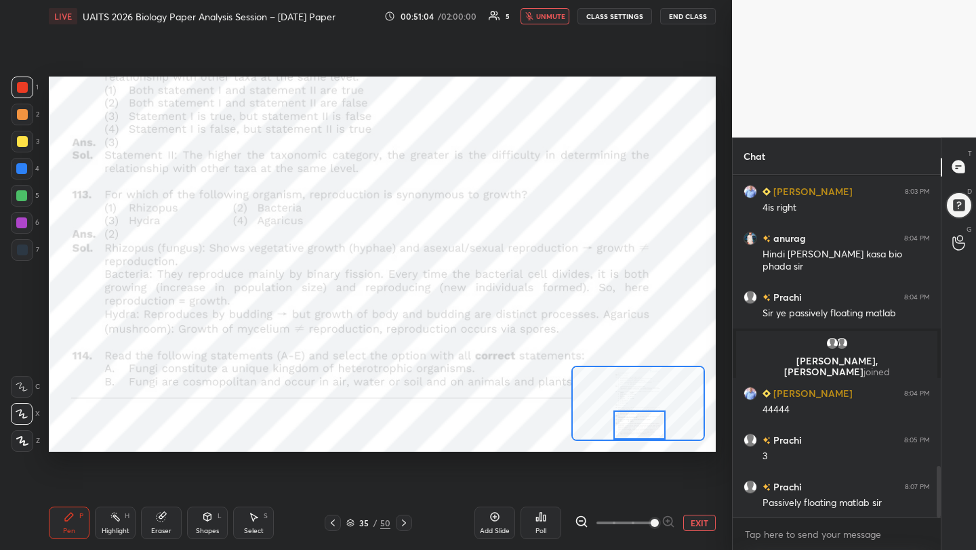
click at [554, 10] on button "unmute" at bounding box center [545, 16] width 49 height 16
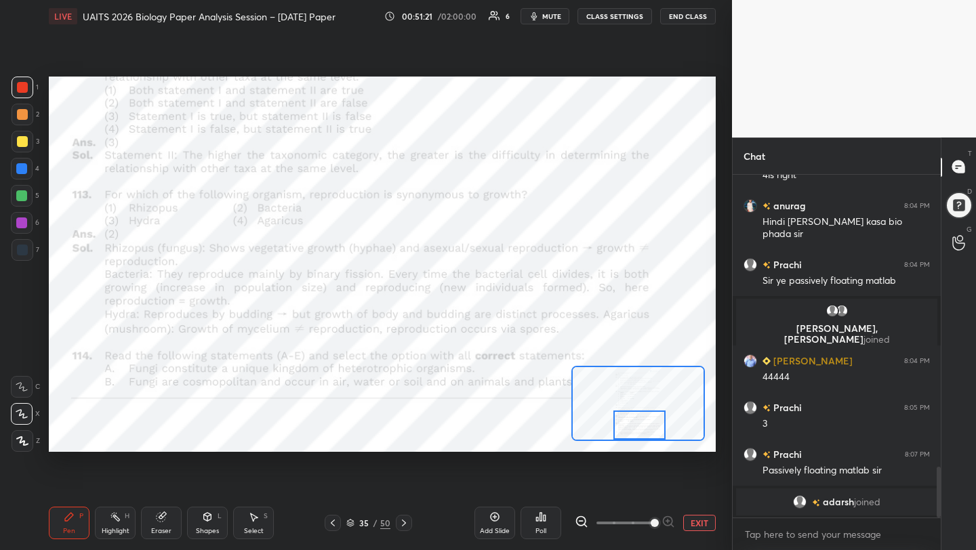
click at [553, 16] on span "mute" at bounding box center [551, 16] width 19 height 9
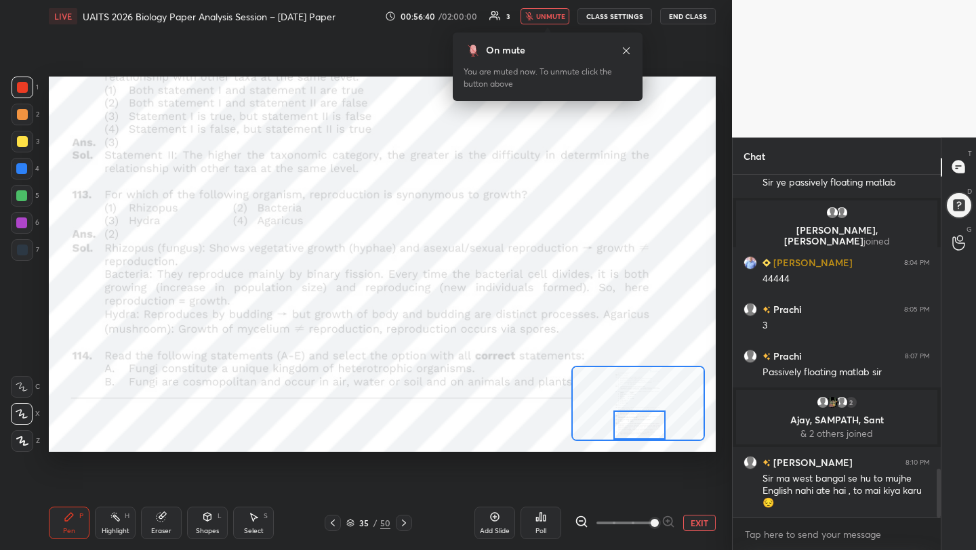
scroll to position [2076, 0]
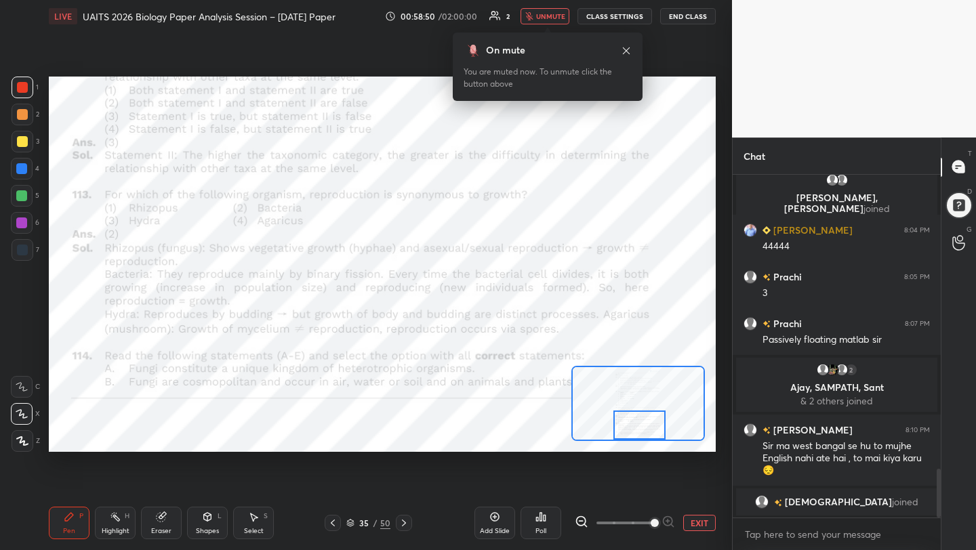
click at [550, 19] on span "unmute" at bounding box center [550, 16] width 29 height 9
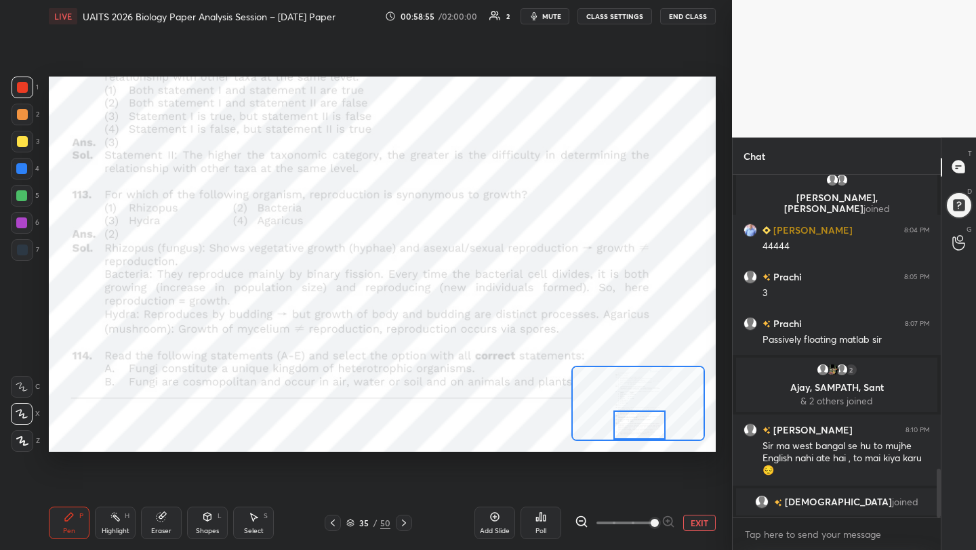
click at [552, 18] on span "mute" at bounding box center [551, 16] width 19 height 9
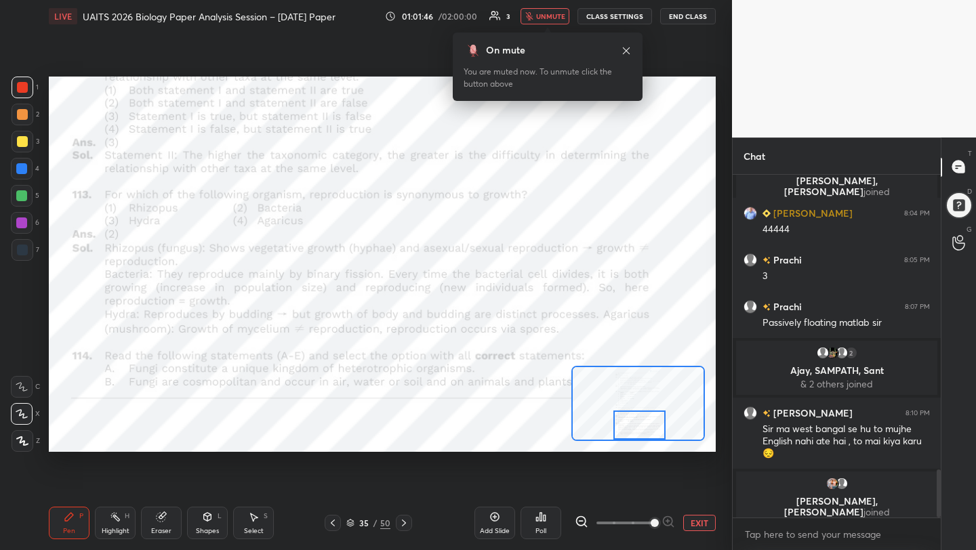
click at [688, 15] on button "End Class" at bounding box center [688, 16] width 56 height 16
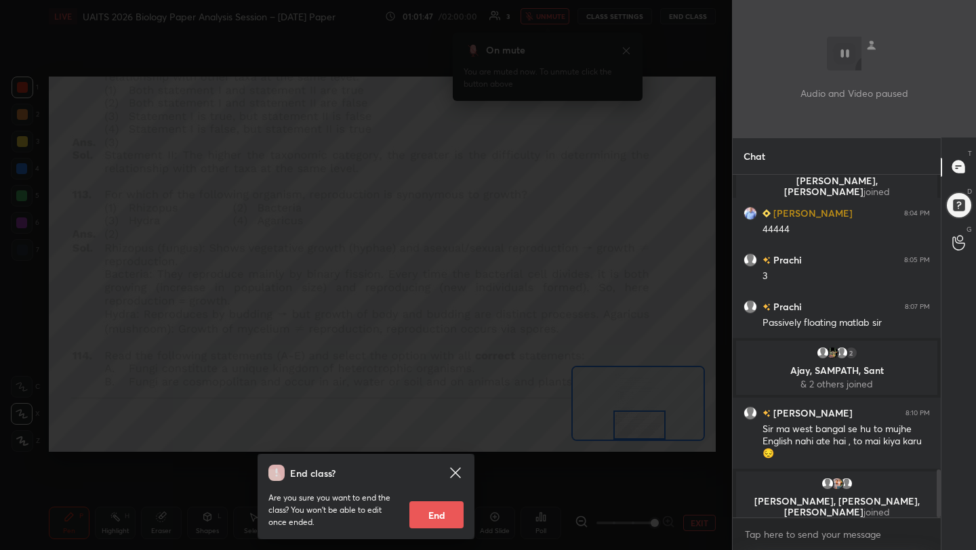
click at [439, 511] on button "End" at bounding box center [436, 515] width 54 height 27
type textarea "x"
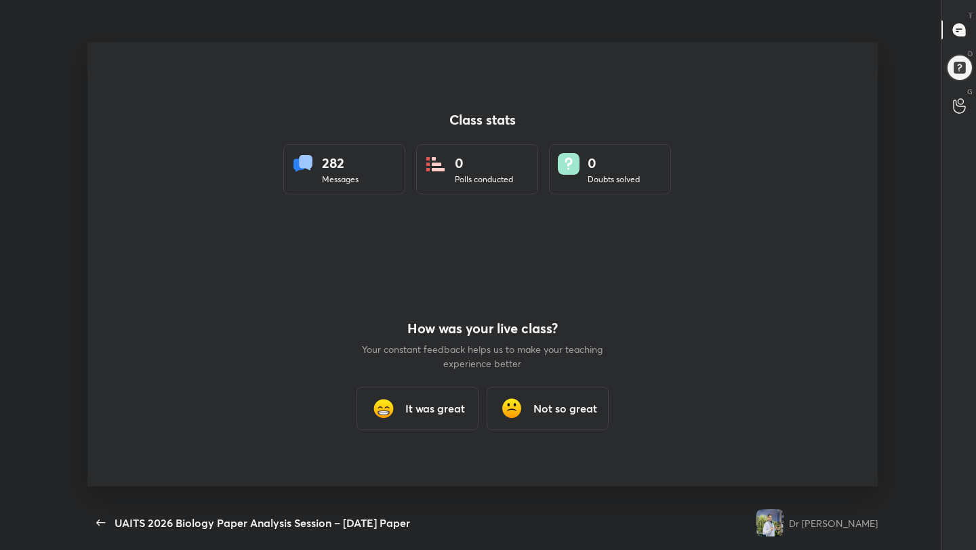
scroll to position [0, 0]
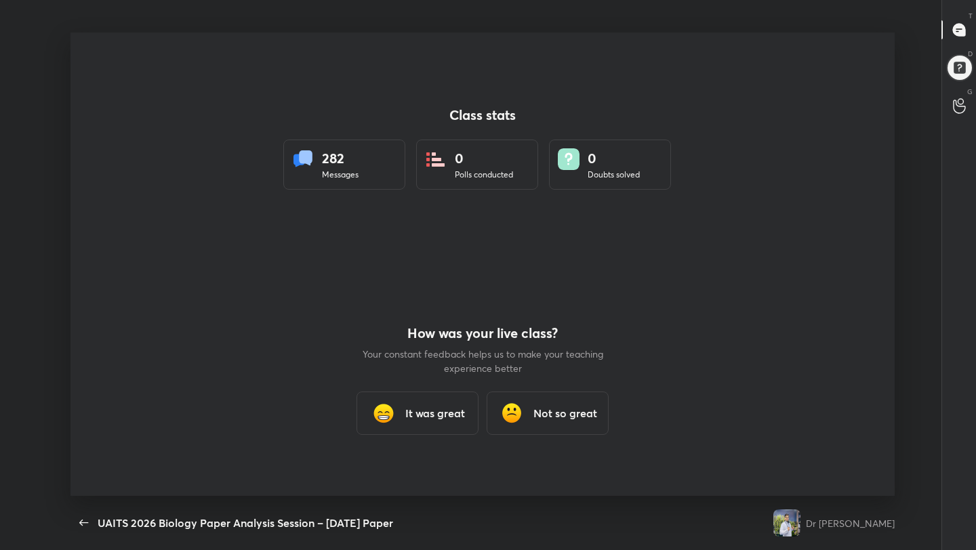
click at [430, 416] on h3 "It was great" at bounding box center [435, 413] width 60 height 16
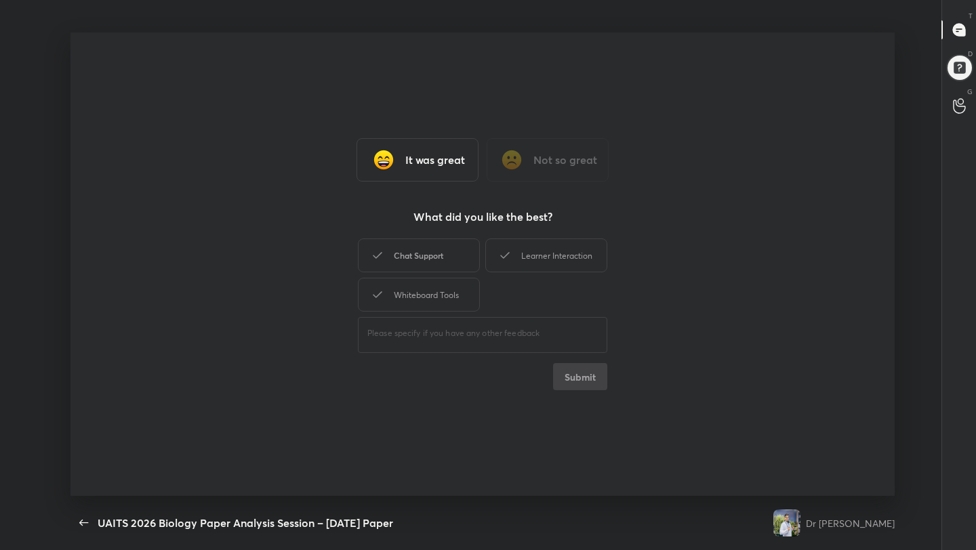
click at [443, 253] on div "Chat Support" at bounding box center [419, 256] width 122 height 34
click at [445, 298] on div "Whiteboard Tools" at bounding box center [419, 295] width 122 height 34
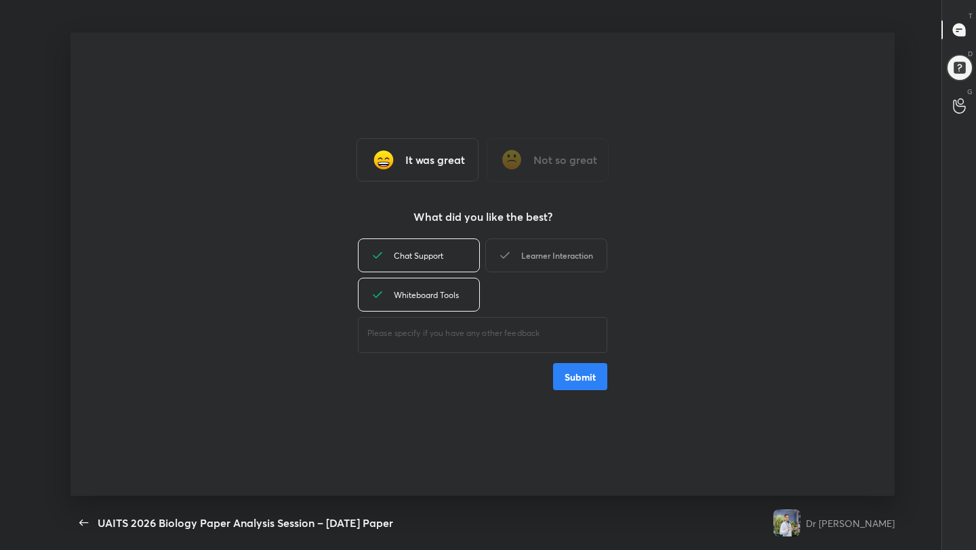
click at [592, 249] on div "Learner Interaction" at bounding box center [546, 256] width 122 height 34
click at [590, 380] on button "Submit" at bounding box center [580, 376] width 54 height 27
